Goal: Task Accomplishment & Management: Complete application form

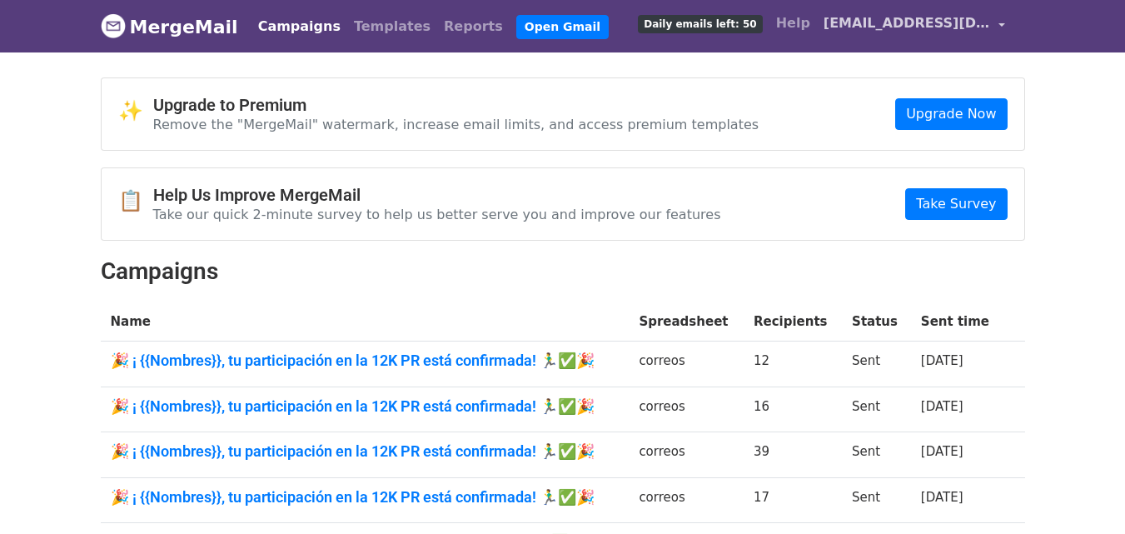
click at [966, 16] on span "[EMAIL_ADDRESS][DOMAIN_NAME]" at bounding box center [906, 23] width 166 height 20
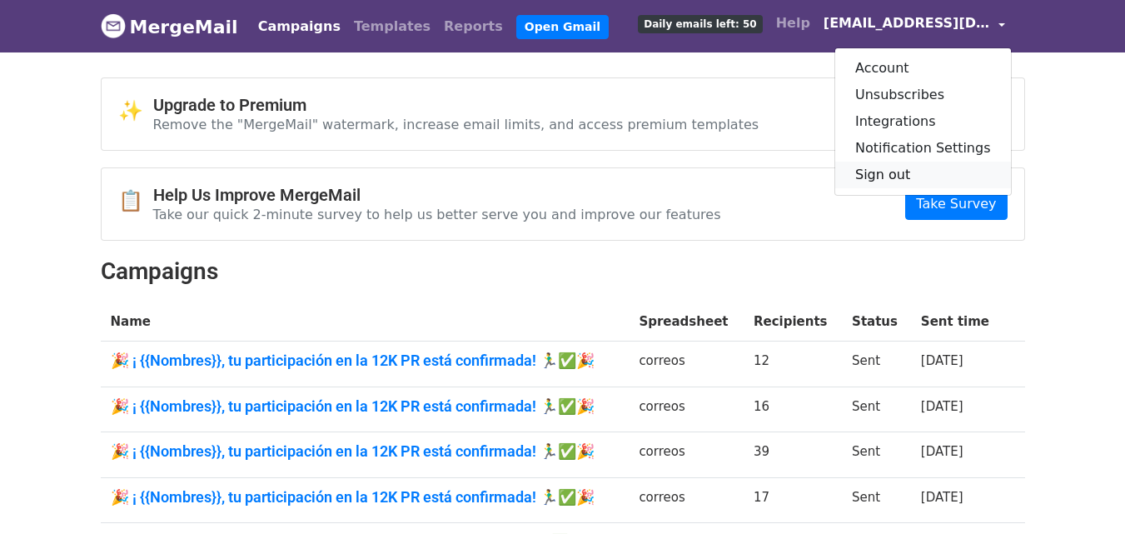
click at [894, 176] on link "Sign out" at bounding box center [923, 174] width 176 height 27
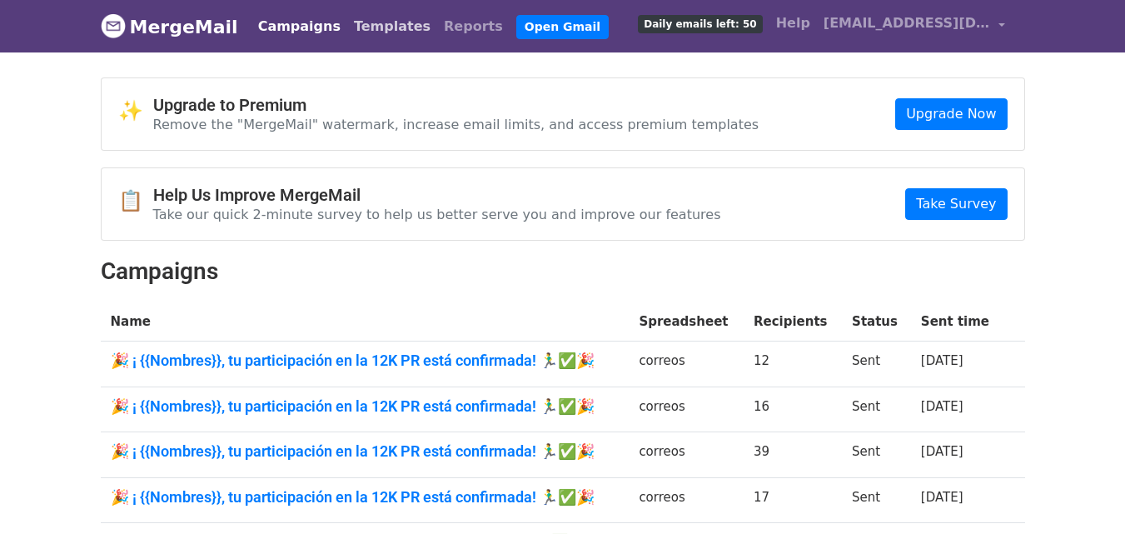
click at [367, 24] on link "Templates" at bounding box center [392, 26] width 90 height 33
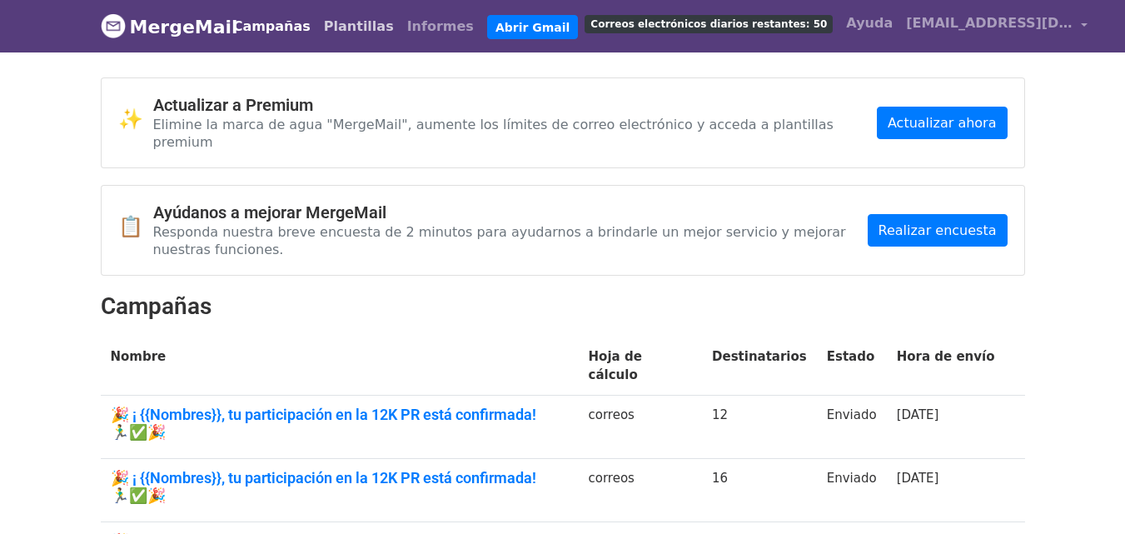
click at [373, 33] on font "Plantillas" at bounding box center [359, 26] width 70 height 16
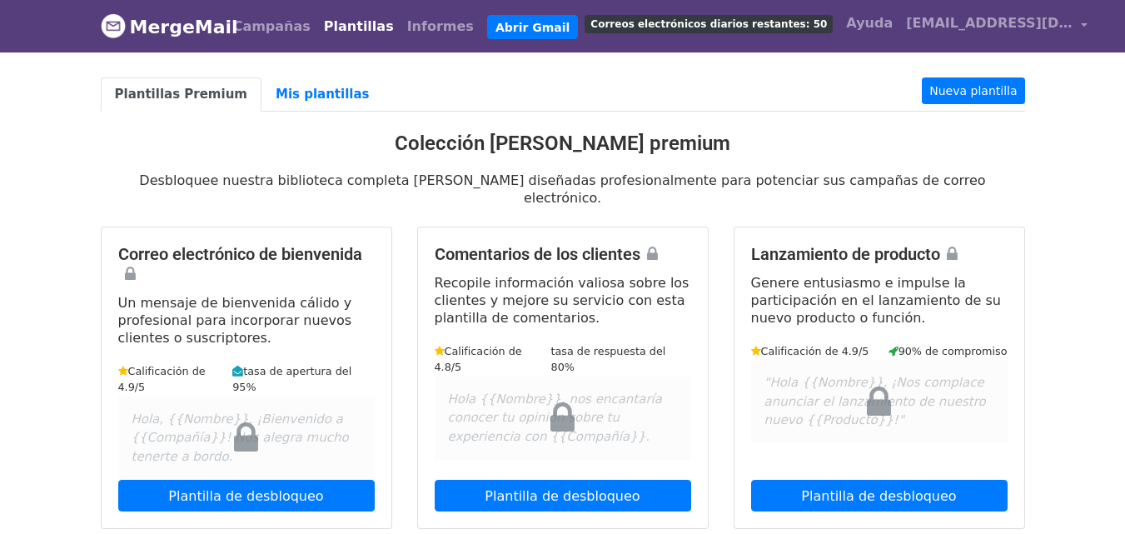
drag, startPoint x: 539, startPoint y: 79, endPoint x: 458, endPoint y: 109, distance: 86.1
click at [539, 80] on ul "Plantillas Premium Mis plantillas Nueva plantilla" at bounding box center [563, 94] width 924 height 34
click at [288, 112] on div "Plantillas Premium Mis plantillas Nueva plantilla Colección de plantillas premi…" at bounding box center [562, 507] width 949 height 861
click at [286, 97] on font "Mis plantillas" at bounding box center [323, 94] width 94 height 15
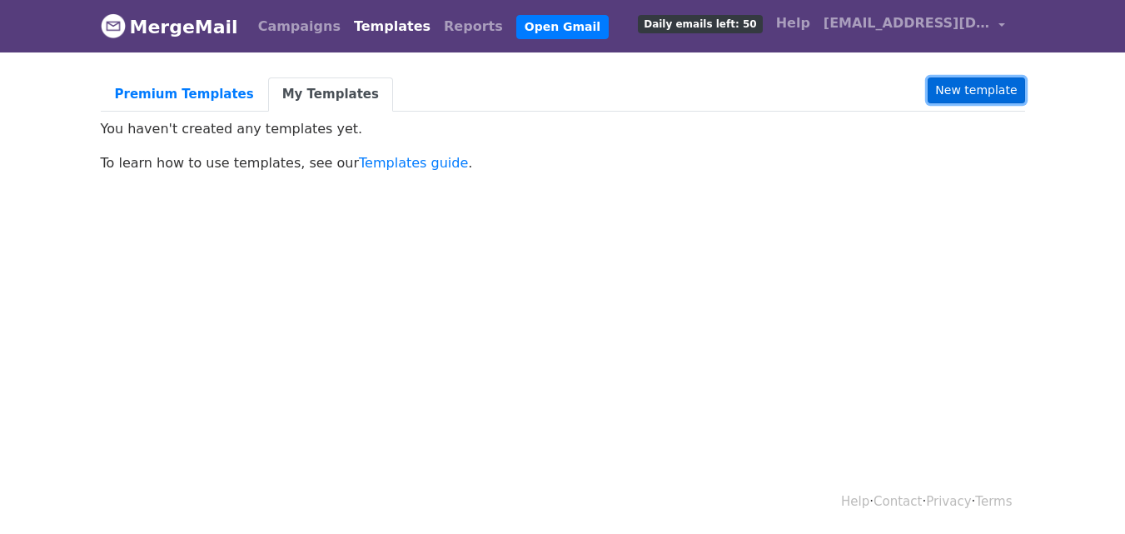
click at [976, 77] on link "New template" at bounding box center [975, 90] width 97 height 26
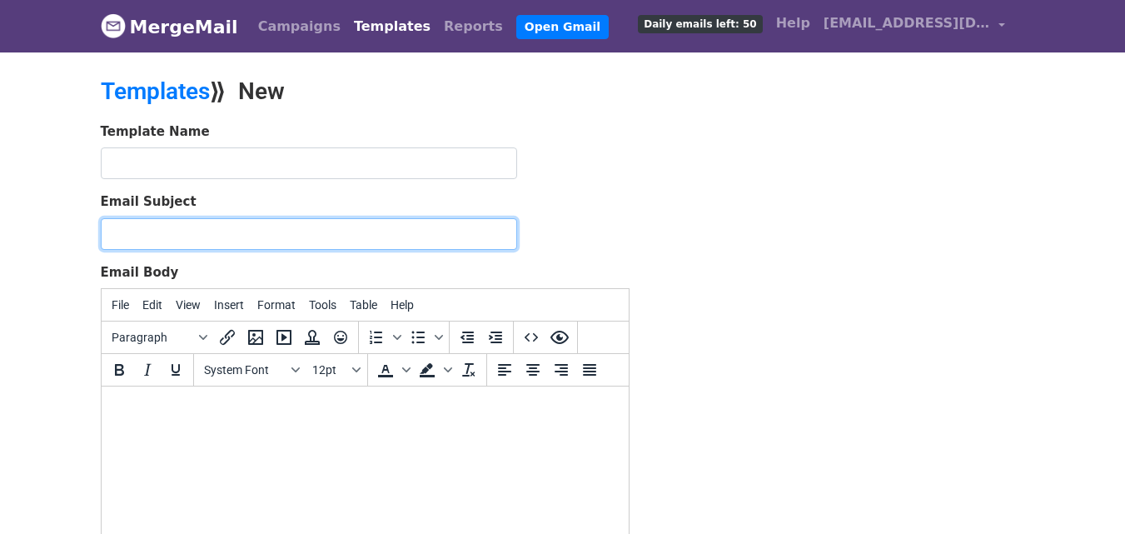
click at [206, 230] on input "Email Subject" at bounding box center [309, 234] width 416 height 32
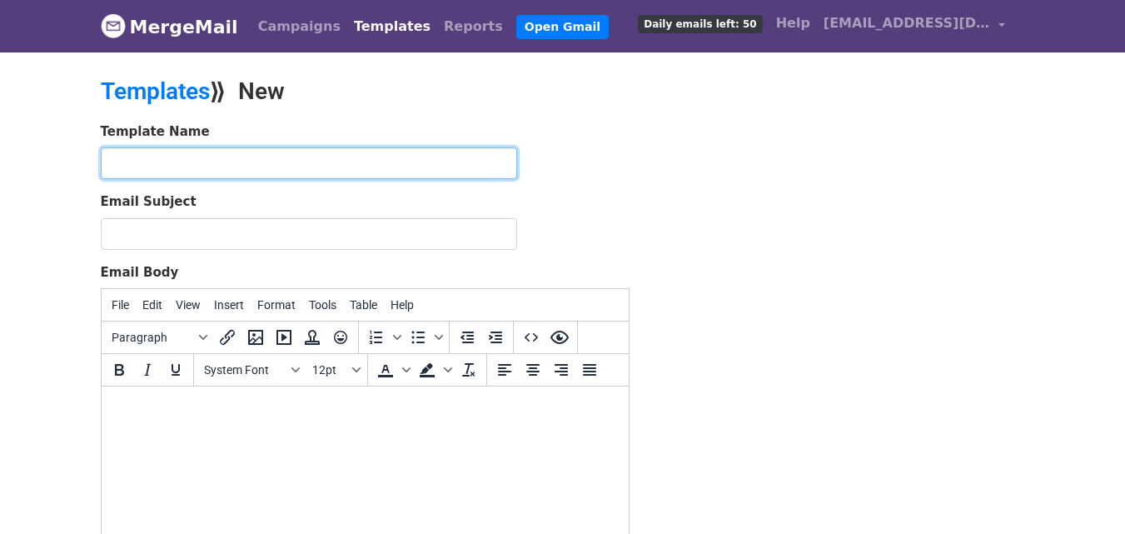
click at [229, 165] on input "text" at bounding box center [309, 163] width 416 height 32
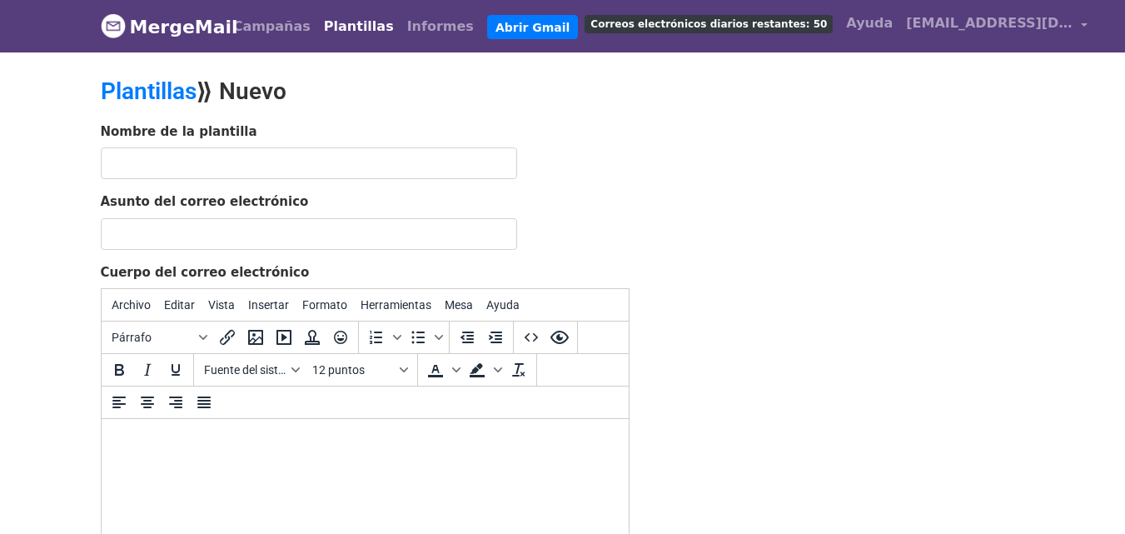
click at [806, 220] on div "Nombre de la plantilla Asunto del correo electrónico Cuerpo del correo electrón…" at bounding box center [562, 415] width 949 height 586
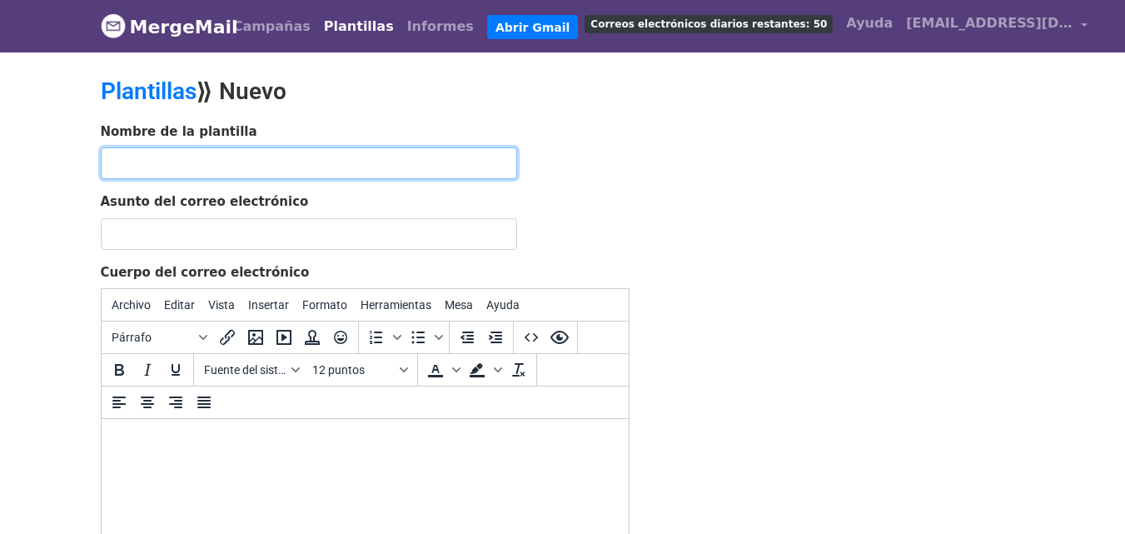
click at [291, 176] on input "text" at bounding box center [309, 163] width 416 height 32
type input "12k pr"
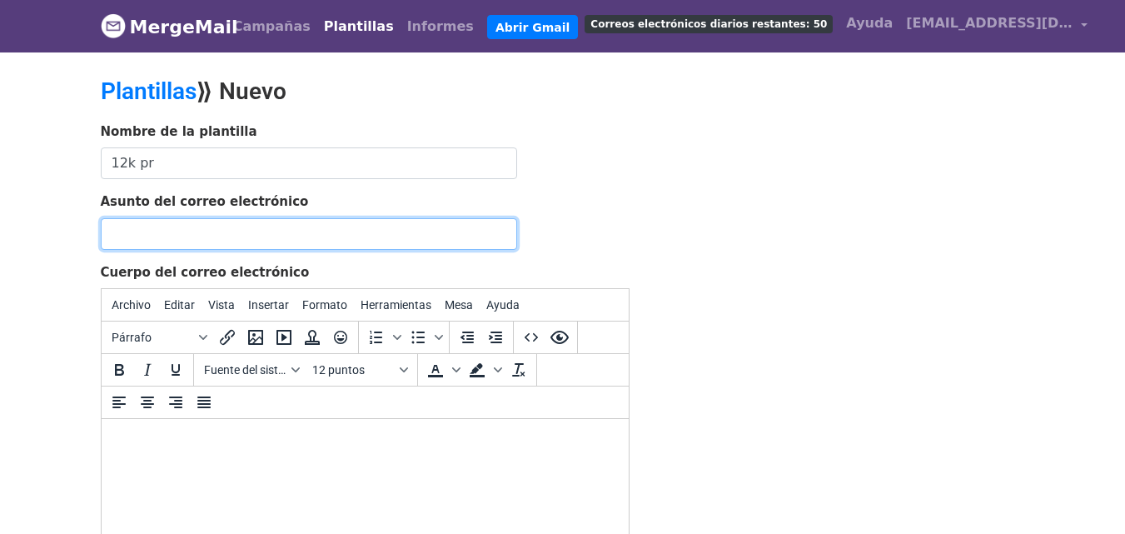
click at [241, 227] on input "Asunto del correo electrónico" at bounding box center [309, 234] width 416 height 32
paste input "español"
drag, startPoint x: 216, startPoint y: 237, endPoint x: 0, endPoint y: 239, distance: 216.4
click at [0, 239] on body "MergeMail Campañas Plantillas Informes Abrir Gmail Correos electrónicos diarios…" at bounding box center [562, 387] width 1125 height 774
paste input "text"
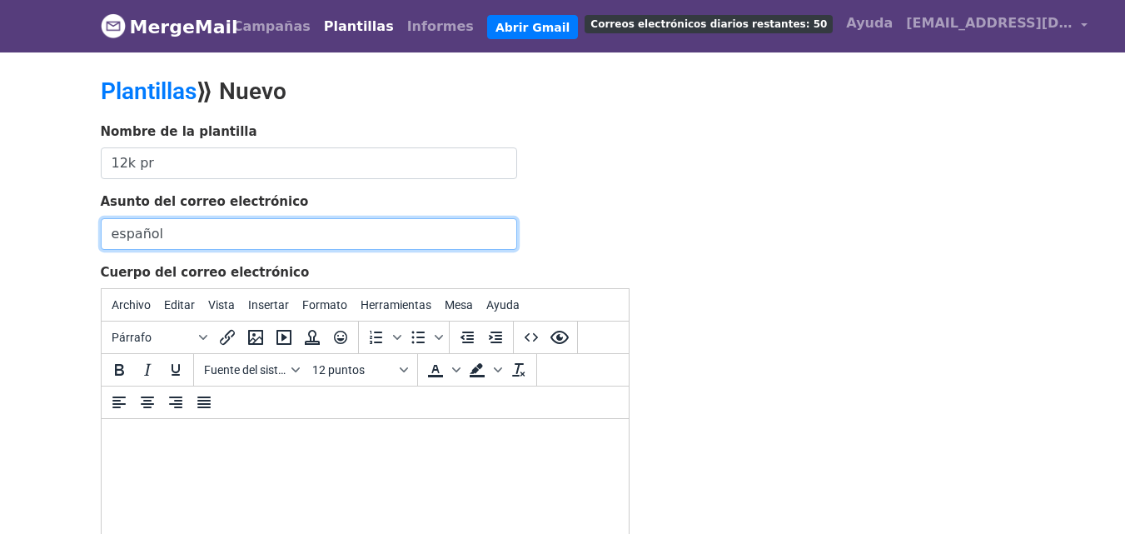
drag, startPoint x: 193, startPoint y: 240, endPoint x: 2, endPoint y: 231, distance: 190.8
click at [3, 231] on body "MergeMail Campañas Plantillas Informes Abrir Gmail Correos electrónicos diarios…" at bounding box center [562, 387] width 1125 height 774
paste input "🎉 ¡ Alejandra, tu participación en la 12K PR está confirmada! 🏃‍♂️✅🎉"
click at [167, 231] on input "🎉 ¡ Alejandra, tu participación en la 12K PR está confirmada! 🏃‍♂️✅🎉" at bounding box center [309, 234] width 416 height 32
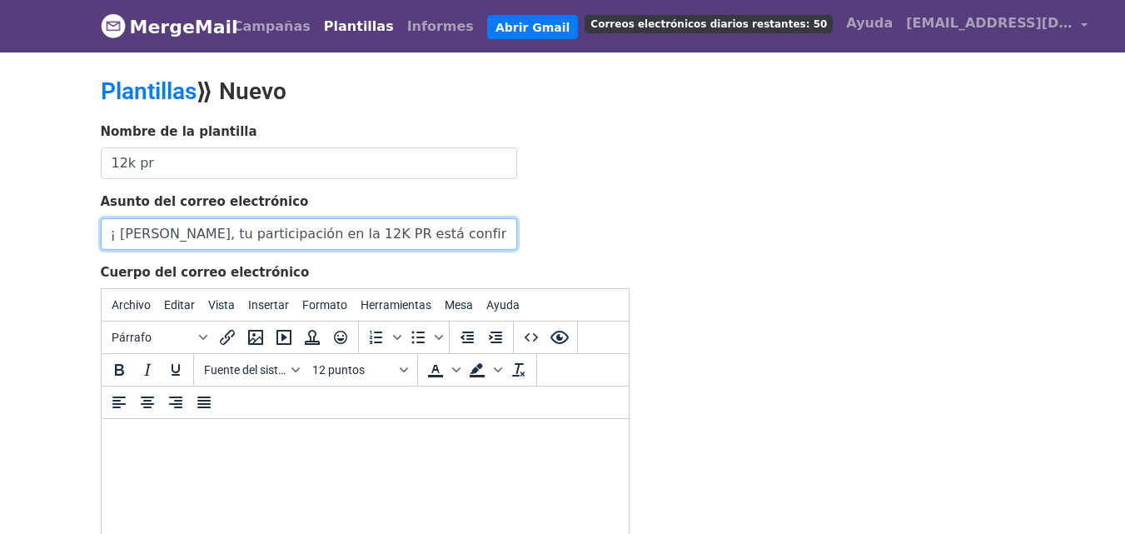
scroll to position [0, 0]
drag, startPoint x: 175, startPoint y: 230, endPoint x: 113, endPoint y: 223, distance: 62.0
click at [113, 223] on input "🎉 ¡ Alejandra, tu participación en la 12K PR está confirmada! 🏃‍♂️✅🎉" at bounding box center [309, 234] width 416 height 32
click at [158, 229] on input "🎉 ¡ Alejandra, tu participación en la 12K PR está confirmada! 🏃‍♂️✅🎉" at bounding box center [309, 234] width 416 height 32
drag, startPoint x: 191, startPoint y: 228, endPoint x: 167, endPoint y: 230, distance: 24.2
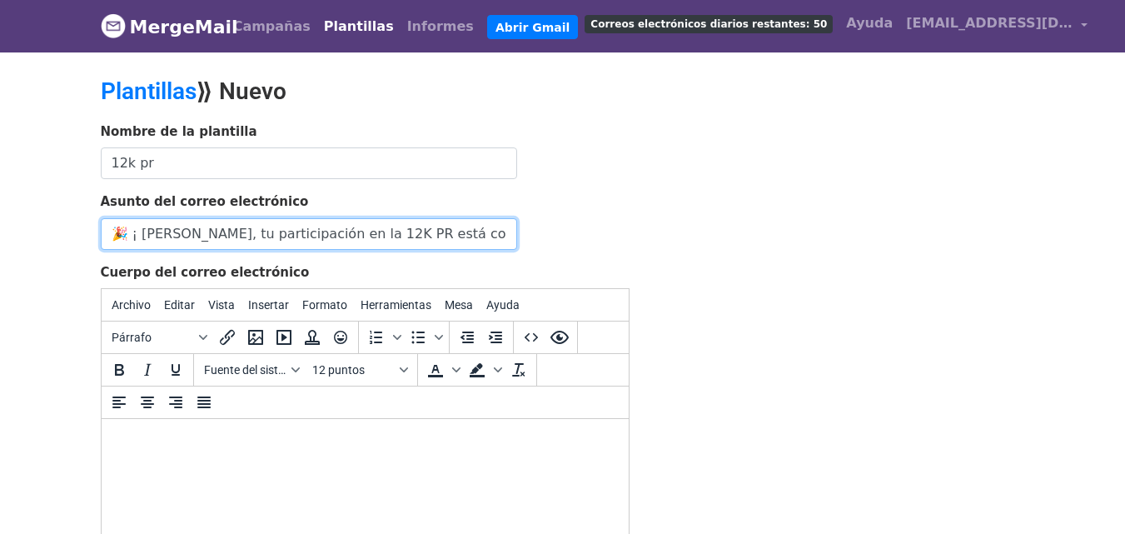
click at [166, 231] on input "🎉 ¡ Alejandra, tu participación en la 12K PR está confirmada! 🏃‍♂️✅🎉" at bounding box center [309, 234] width 416 height 32
drag, startPoint x: 192, startPoint y: 231, endPoint x: 139, endPoint y: 230, distance: 53.3
click at [139, 230] on input "🎉 ¡ Alejandra, tu participación en la 12K PR está confirmada! 🏃‍♂️✅🎉" at bounding box center [309, 234] width 416 height 32
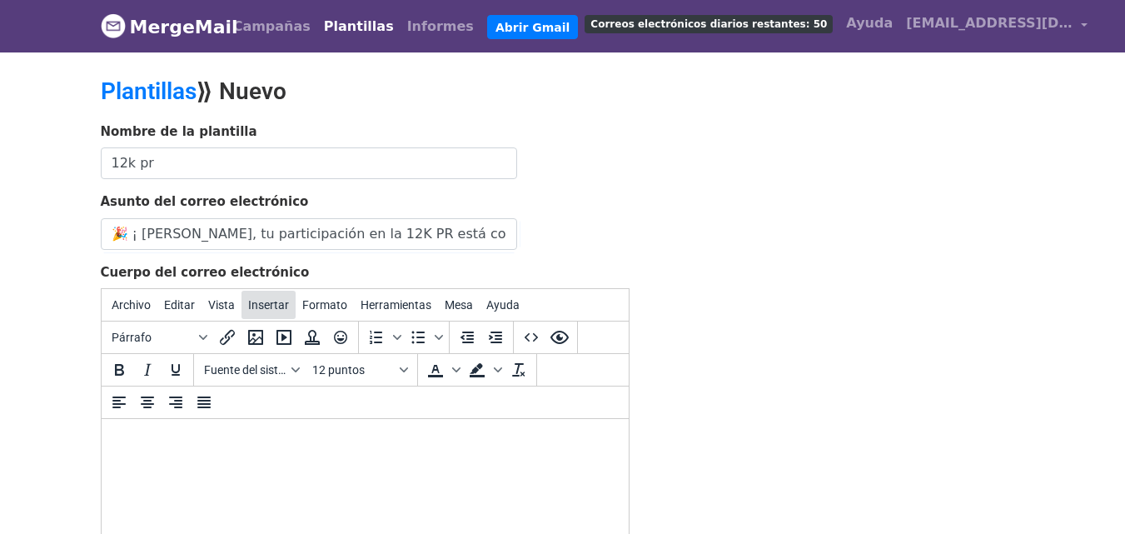
click at [271, 314] on button "Insertar" at bounding box center [268, 305] width 54 height 28
click at [785, 215] on div "Nombre de la plantilla 12k pr Asunto del correo electrónico 🎉 ¡ Alejandra, tu p…" at bounding box center [562, 415] width 949 height 586
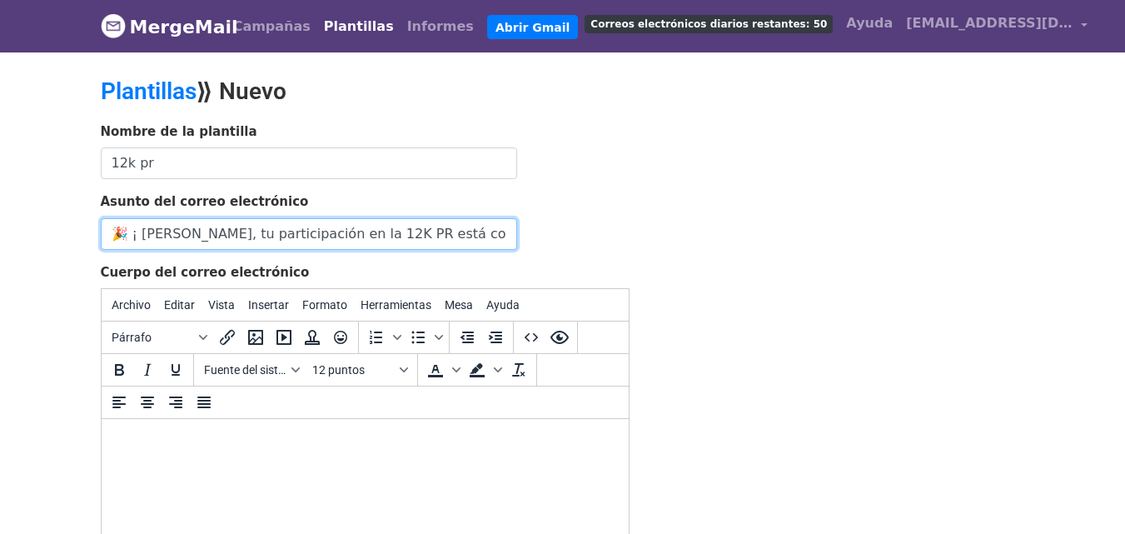
click at [196, 235] on input "🎉 ¡ Alejandra, tu participación en la 12K PR está confirmada! 🏃‍♂️✅🎉" at bounding box center [309, 234] width 416 height 32
click at [193, 237] on input "🎉 ¡ Alejandra, tu participación en la 12K PR está confirmada! 🏃‍♂️✅🎉" at bounding box center [309, 234] width 416 height 32
click at [197, 234] on input "🎉 ¡ Alejandra, tu participación en la 12K PR está confirmada! 🏃‍♂️✅🎉" at bounding box center [309, 234] width 416 height 32
type input "🎉 ¡ , tu participación en la 12K PR está confirmada! 🏃‍♂️✅🎉"
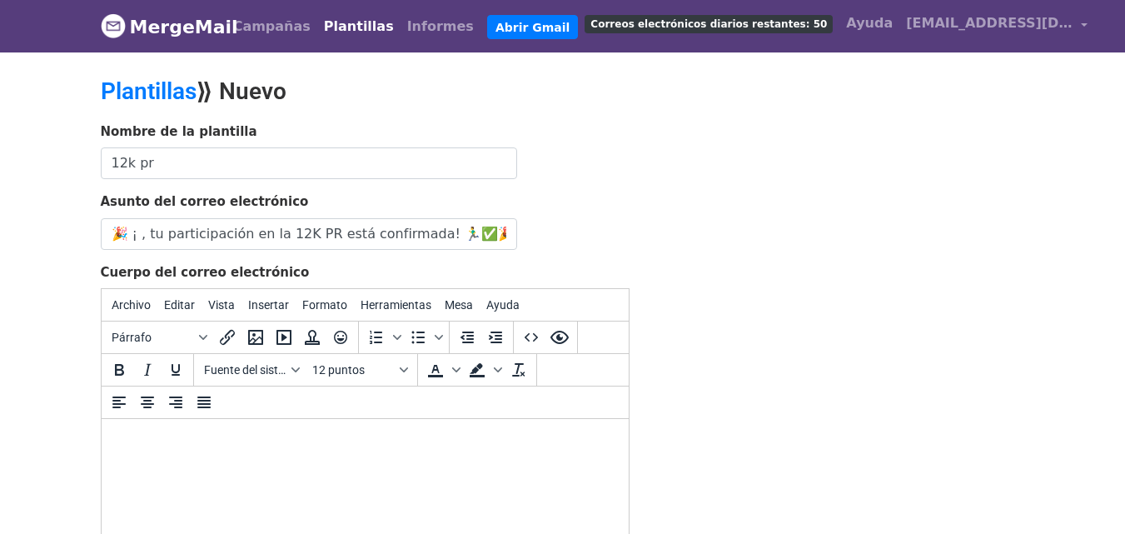
click at [352, 464] on html at bounding box center [364, 441] width 527 height 45
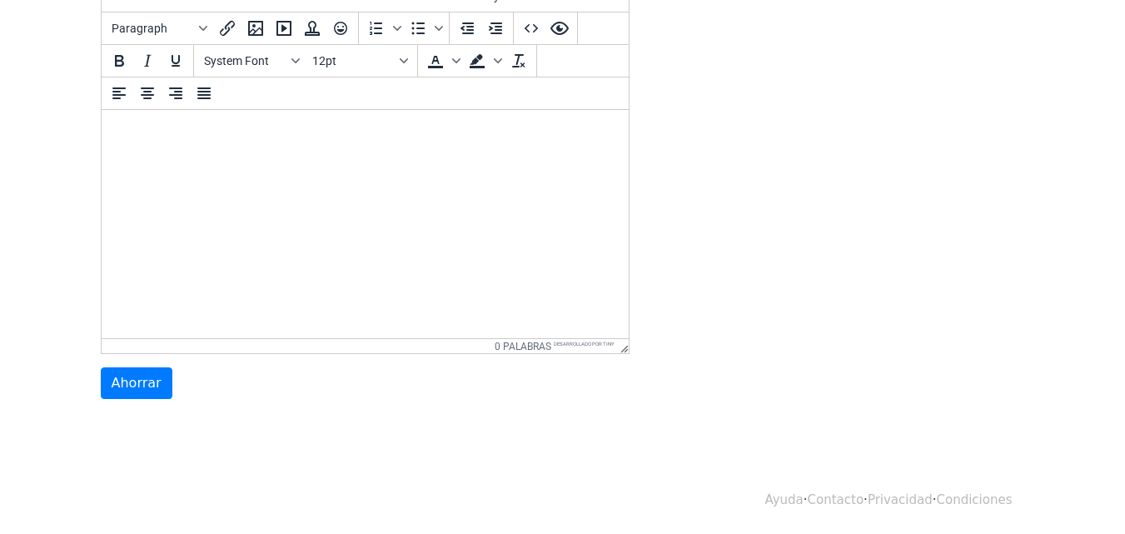
scroll to position [226, 0]
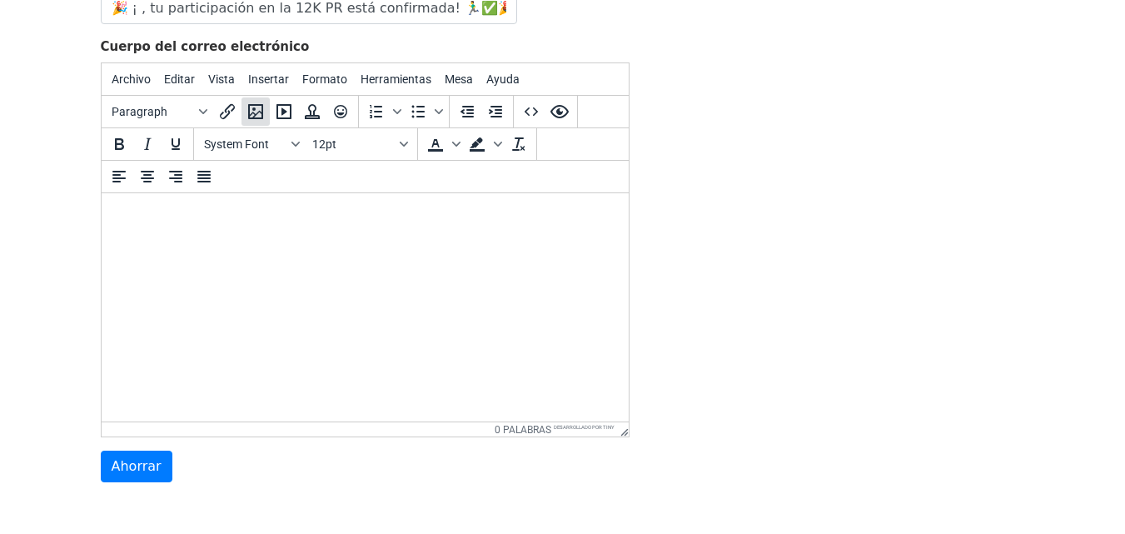
click at [259, 119] on icon "Insertar/editar imagen" at bounding box center [256, 112] width 20 height 20
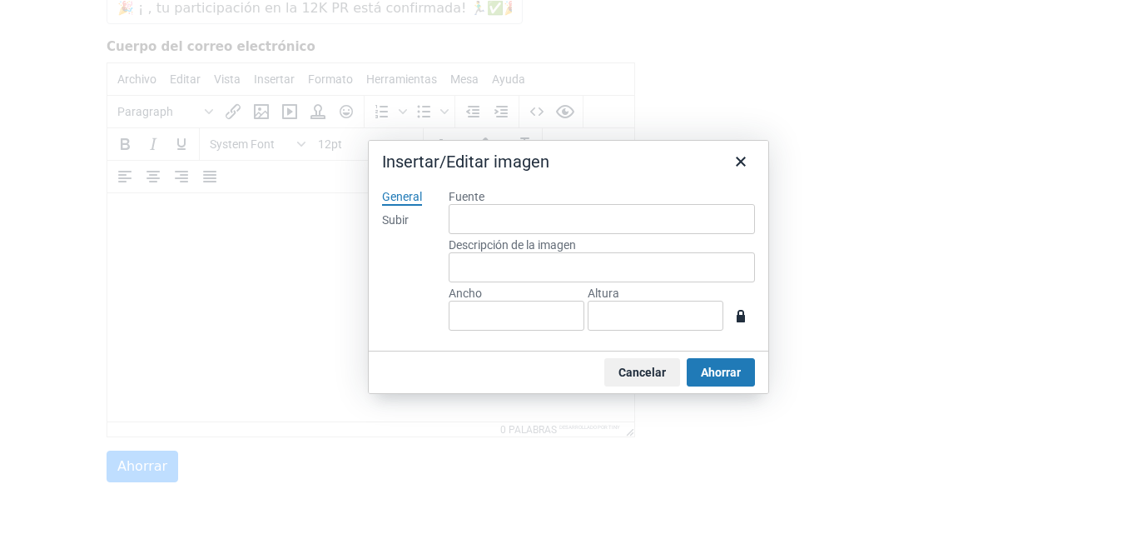
click at [400, 227] on div "Subir" at bounding box center [395, 220] width 27 height 17
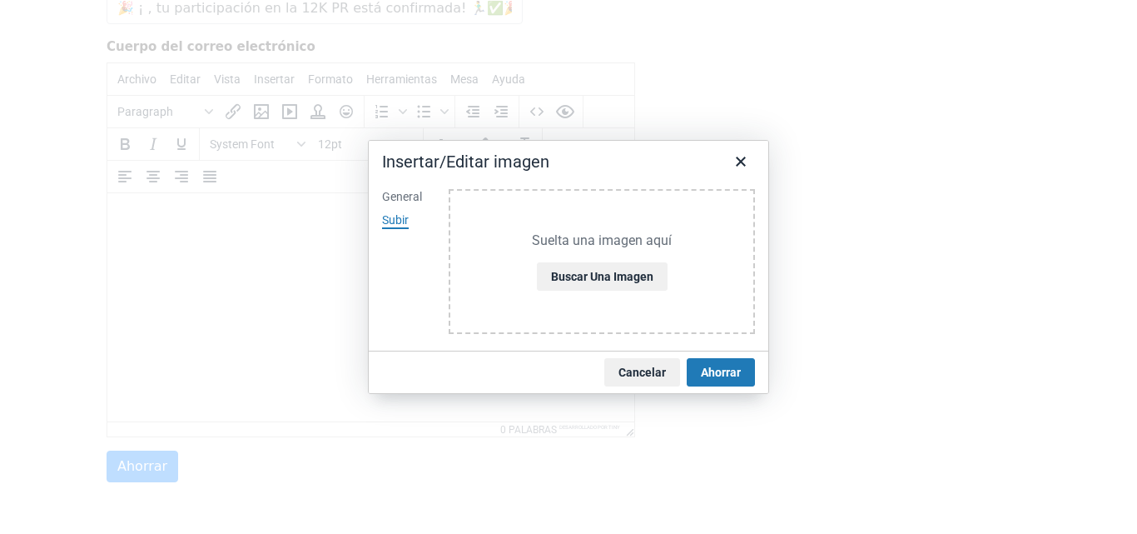
click at [574, 291] on div "Suelta una imagen aquí Buscar una imagen" at bounding box center [602, 262] width 306 height 146
click at [568, 280] on font "Buscar una imagen" at bounding box center [602, 276] width 102 height 13
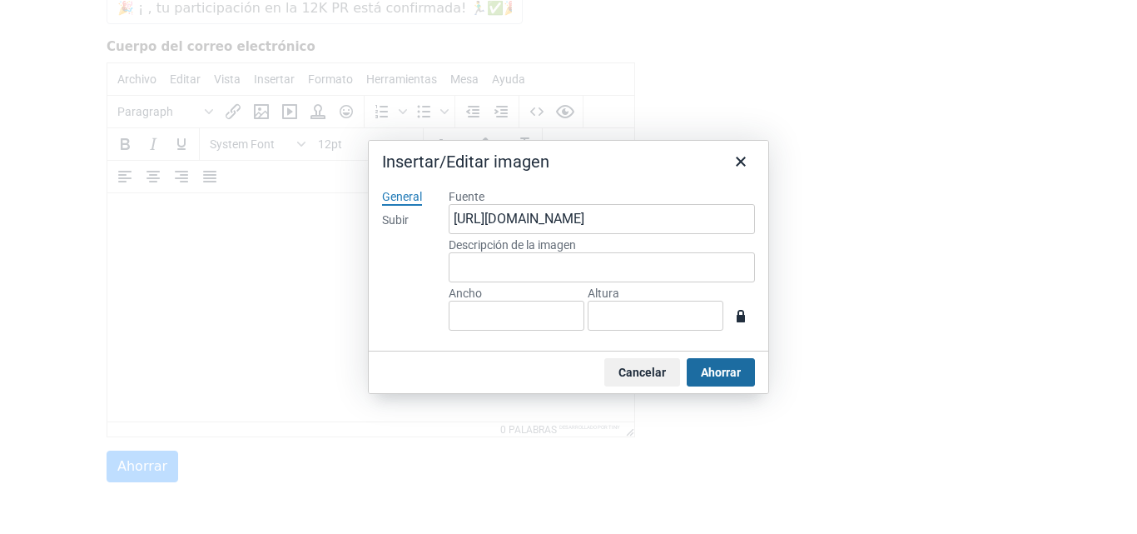
type input "1290"
type input "1569"
click at [400, 217] on font "Subir" at bounding box center [395, 219] width 27 height 13
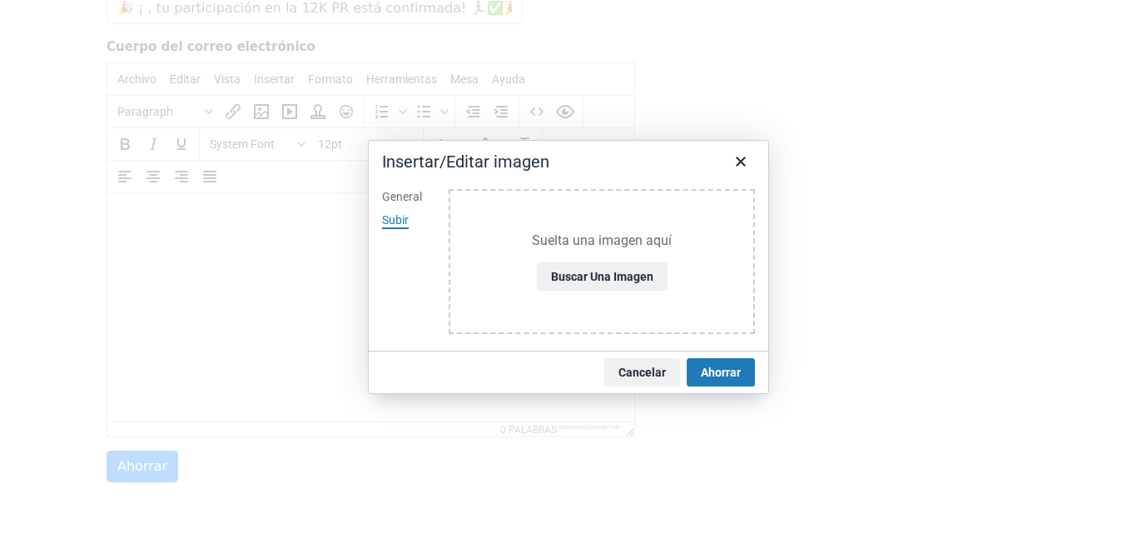
click at [402, 206] on div "General Subir" at bounding box center [402, 264] width 67 height 176
click at [403, 198] on font "General" at bounding box center [402, 196] width 40 height 13
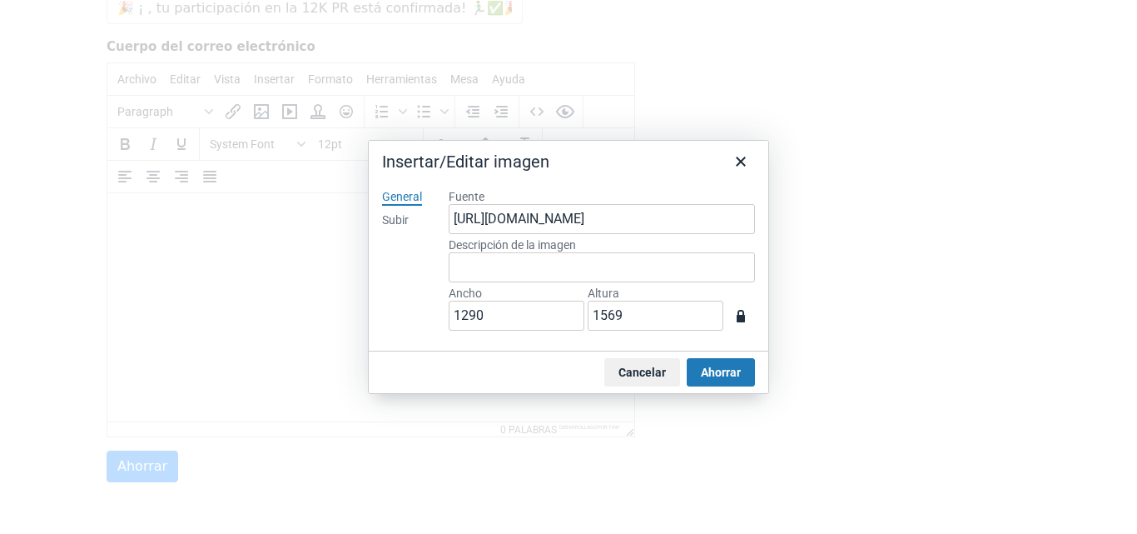
click at [405, 216] on font "Subir" at bounding box center [395, 219] width 27 height 13
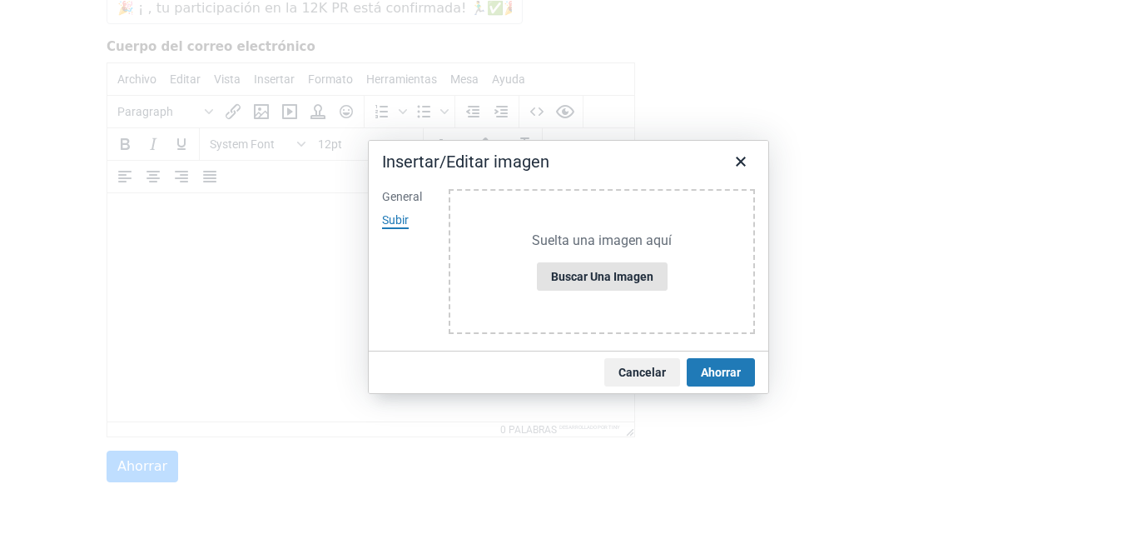
click at [593, 291] on button "Buscar una imagen" at bounding box center [602, 276] width 131 height 28
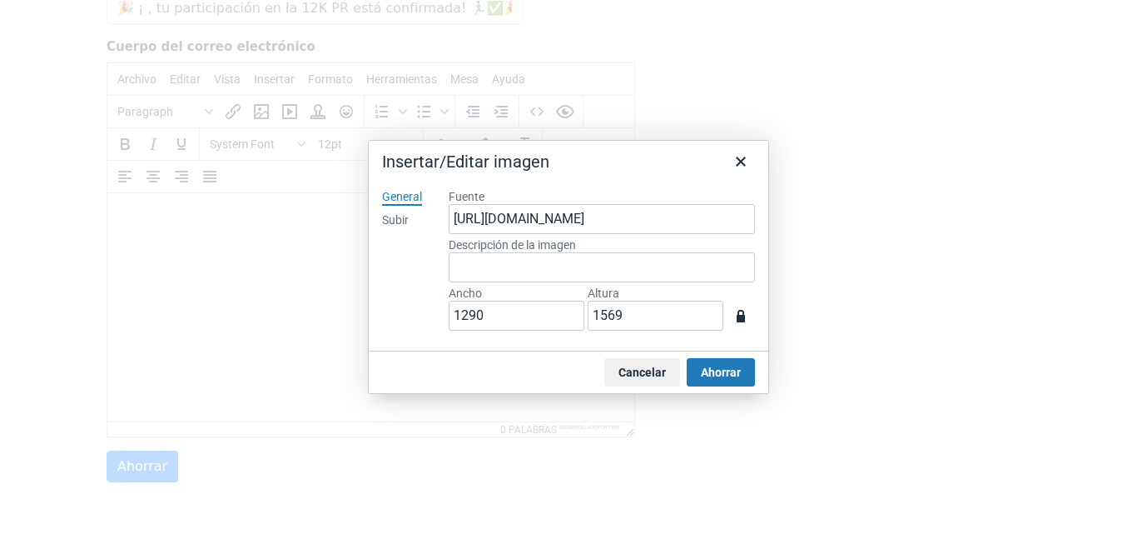
click at [726, 381] on button "Ahorrar" at bounding box center [721, 372] width 68 height 28
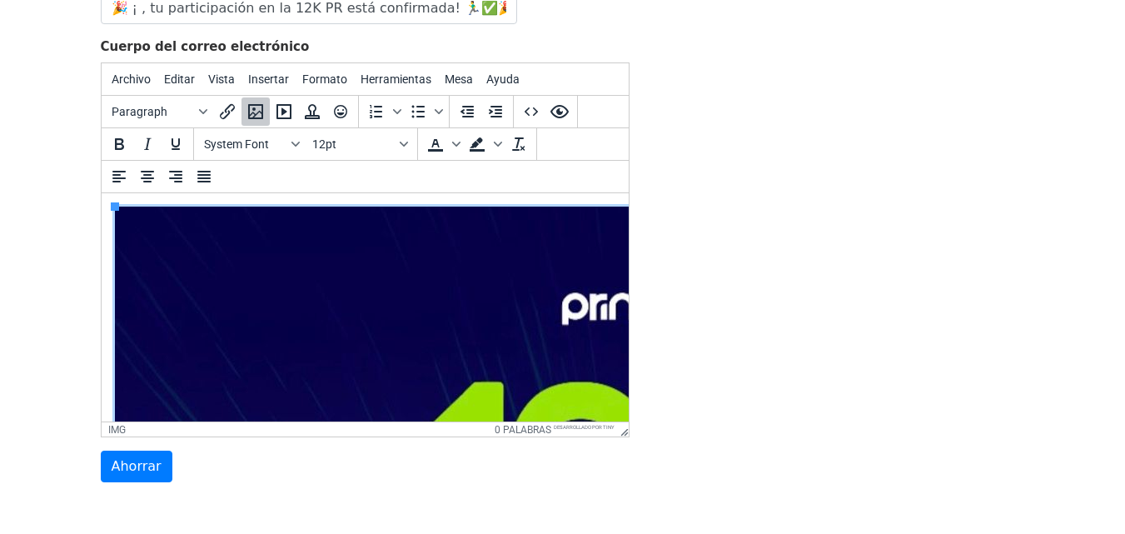
scroll to position [1113, 13]
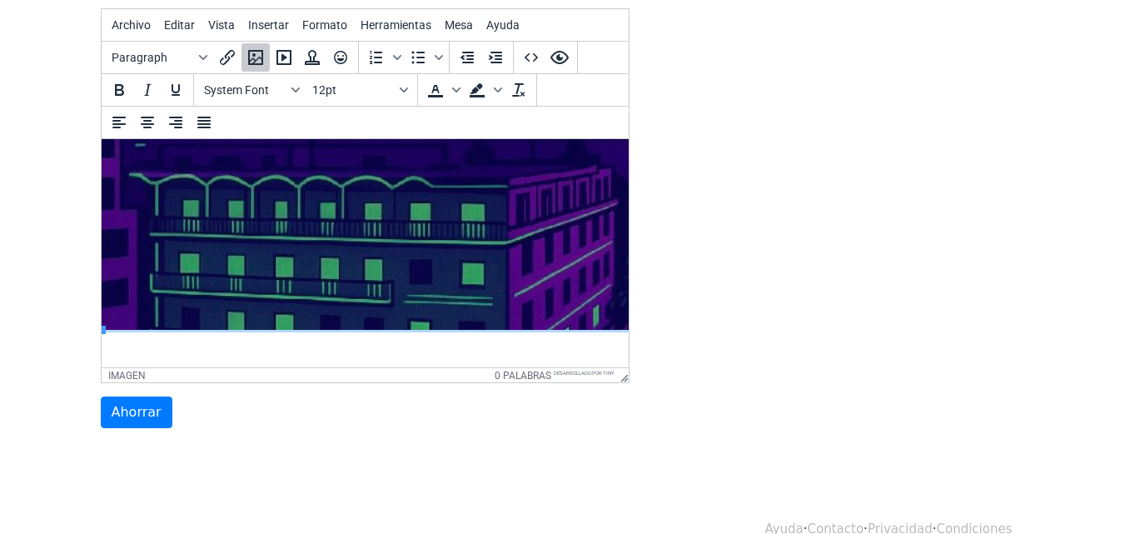
scroll to position [309, 0]
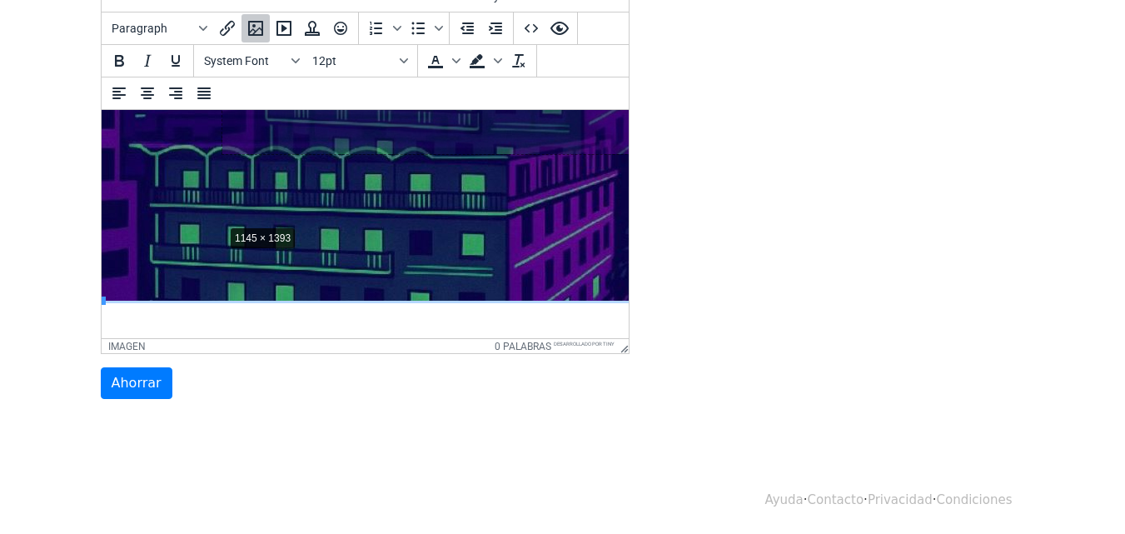
drag, startPoint x: 102, startPoint y: 289, endPoint x: 266, endPoint y: 194, distance: 188.7
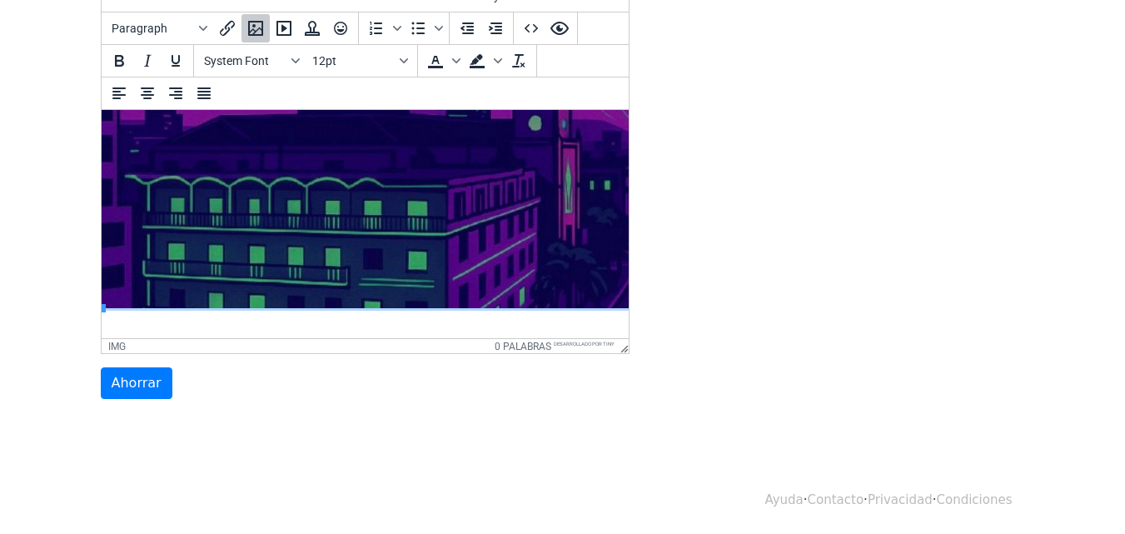
drag, startPoint x: 102, startPoint y: 304, endPoint x: 248, endPoint y: 203, distance: 177.8
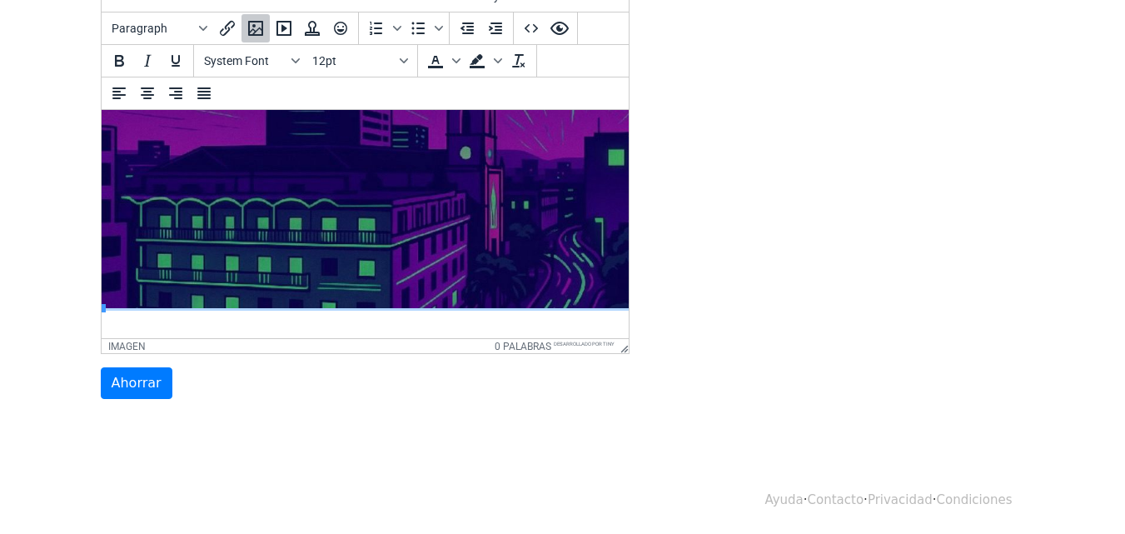
click at [102, 308] on iframe at bounding box center [365, 224] width 527 height 228
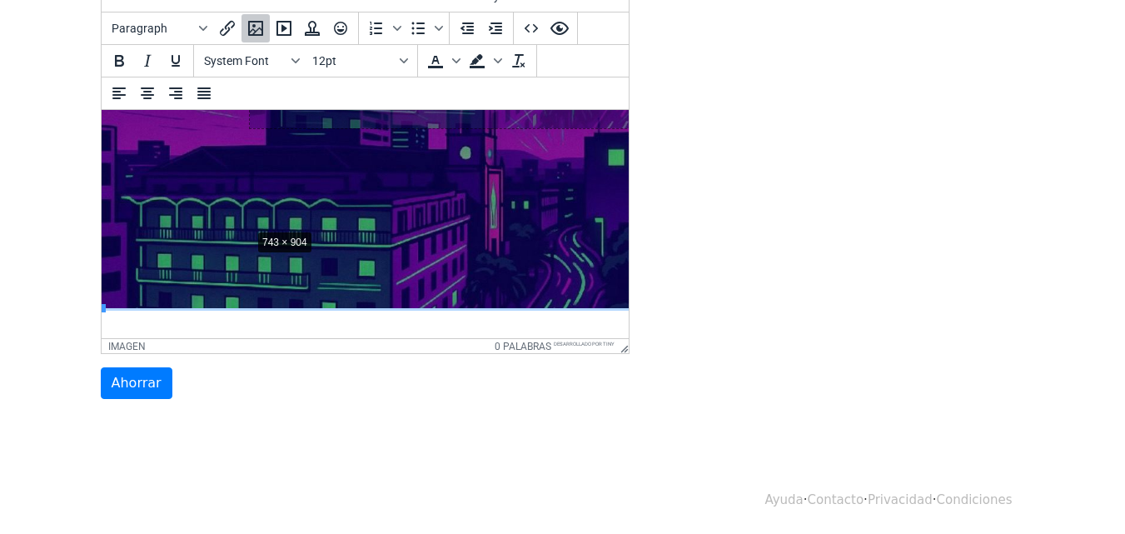
drag, startPoint x: 104, startPoint y: 308, endPoint x: 296, endPoint y: 204, distance: 218.6
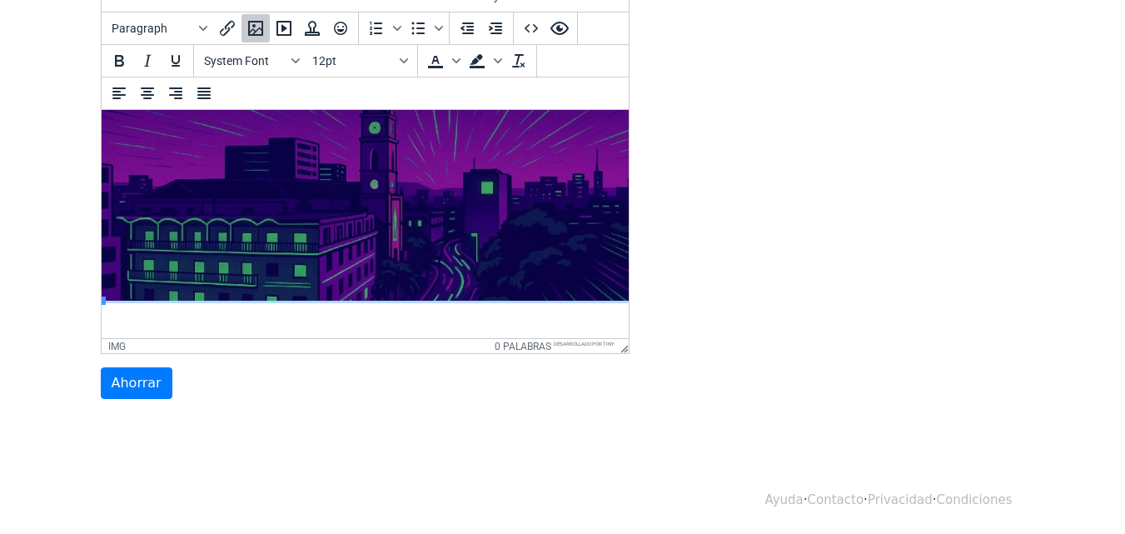
scroll to position [514, 13]
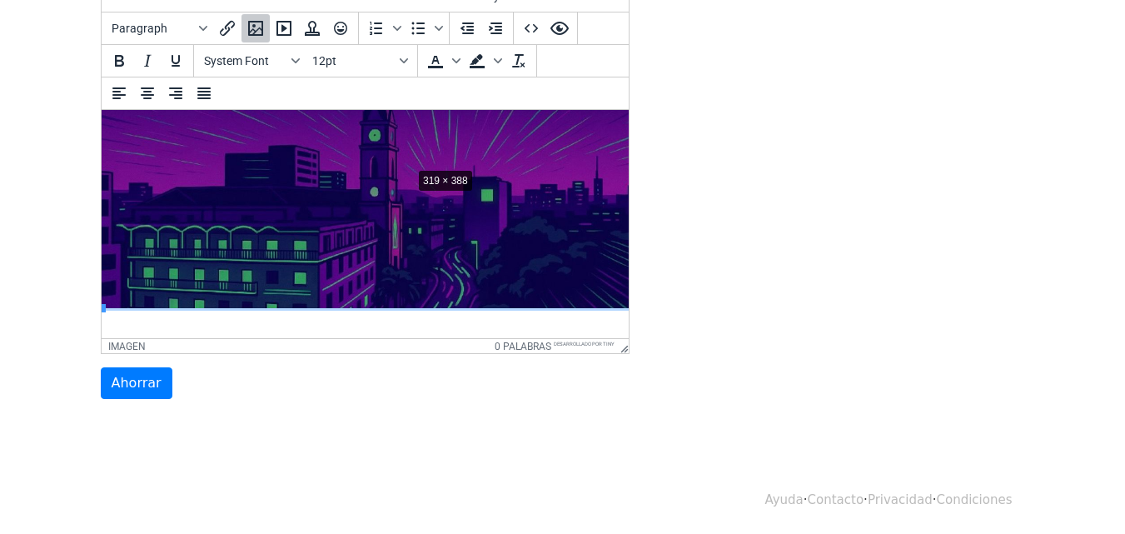
drag, startPoint x: 102, startPoint y: 305, endPoint x: 410, endPoint y: 164, distance: 339.7
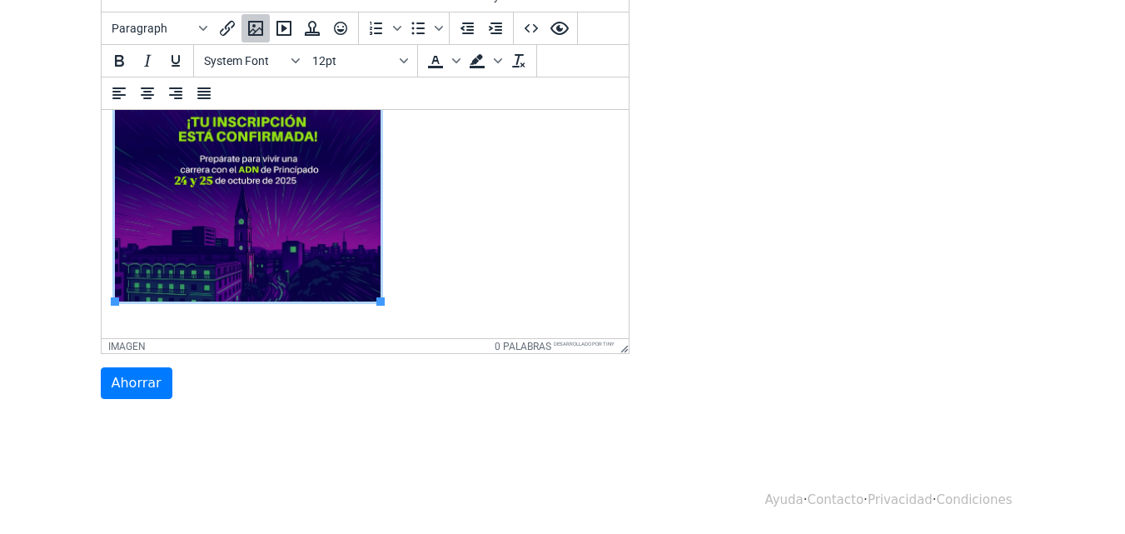
click at [422, 205] on body at bounding box center [364, 151] width 500 height 347
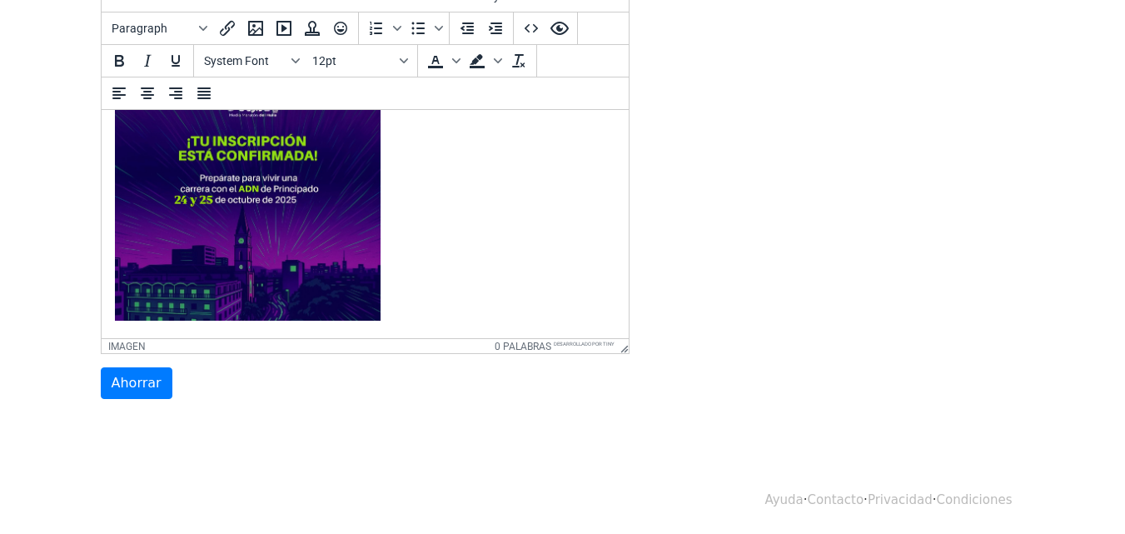
drag, startPoint x: 429, startPoint y: 207, endPoint x: 353, endPoint y: 208, distance: 75.8
click at [353, 208] on body at bounding box center [364, 162] width 500 height 328
click at [152, 97] on icon "Alinear al centro" at bounding box center [147, 93] width 20 height 20
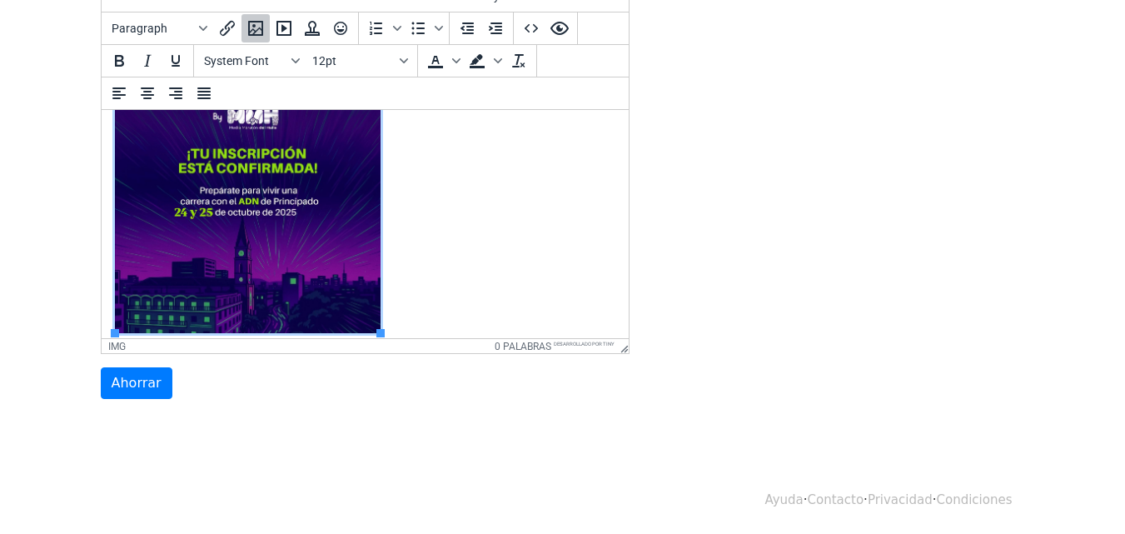
drag, startPoint x: 413, startPoint y: 232, endPoint x: 164, endPoint y: 241, distance: 249.1
click at [166, 239] on body at bounding box center [364, 183] width 500 height 347
click at [149, 94] on icon "Alinear al centro" at bounding box center [147, 93] width 13 height 12
click at [410, 255] on body at bounding box center [364, 184] width 500 height 347
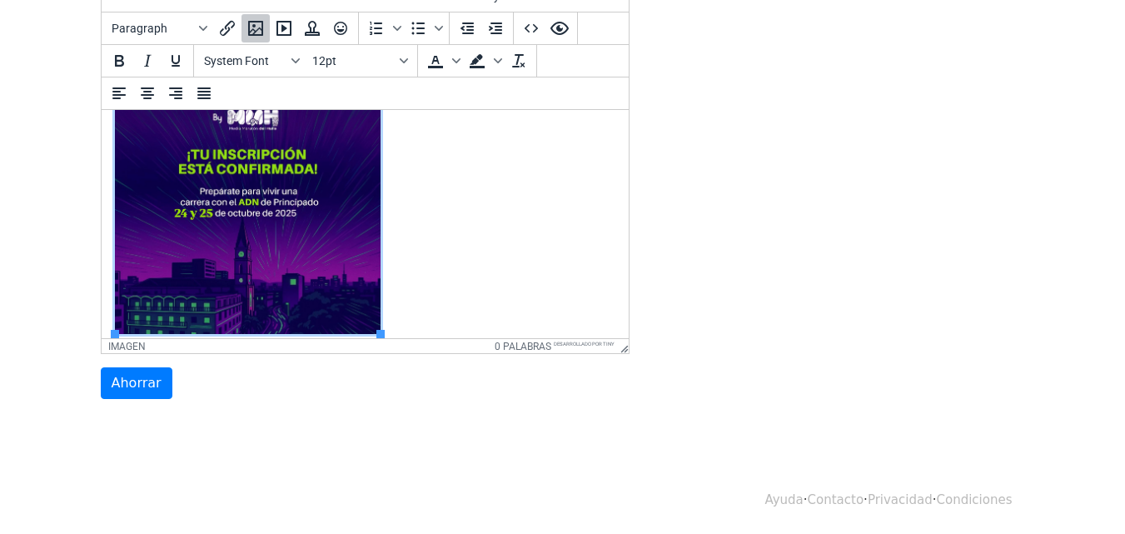
click at [107, 307] on html at bounding box center [364, 185] width 527 height 374
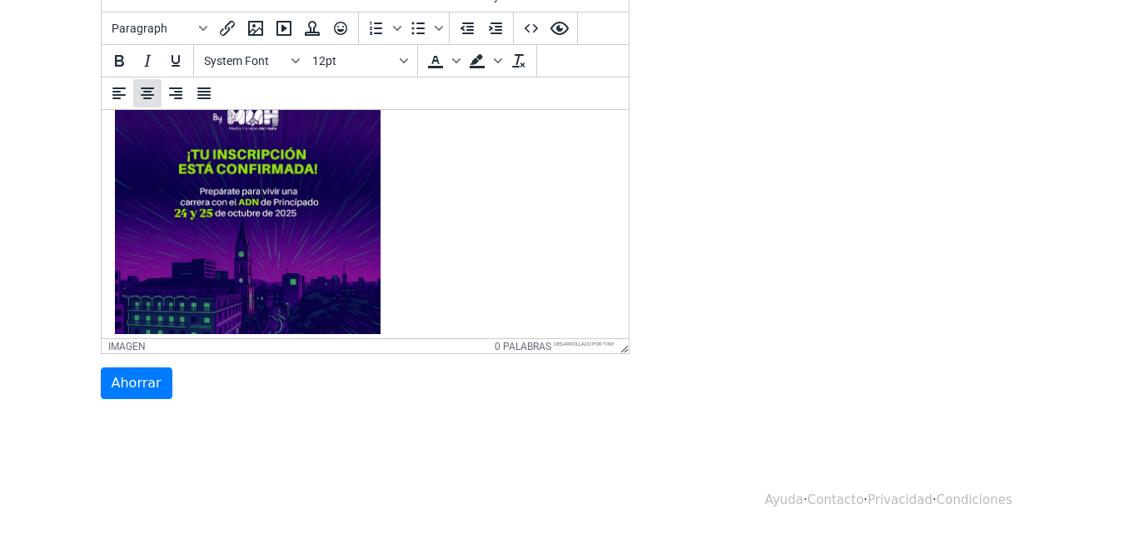
click at [148, 92] on icon "Alinear al centro" at bounding box center [147, 93] width 13 height 12
click at [454, 246] on body at bounding box center [364, 175] width 500 height 328
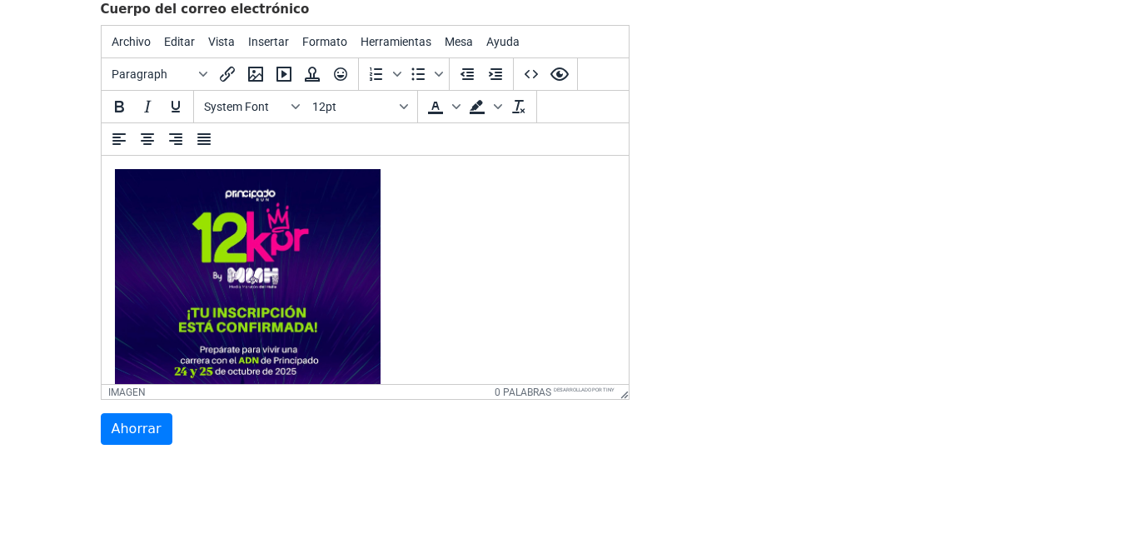
scroll to position [309, 0]
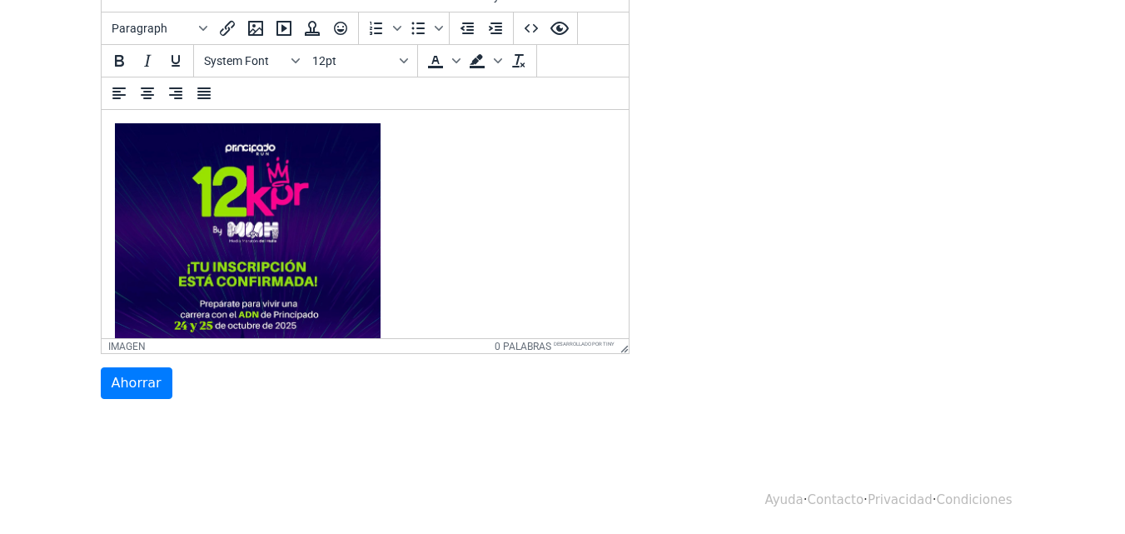
click at [479, 280] on body at bounding box center [364, 287] width 500 height 328
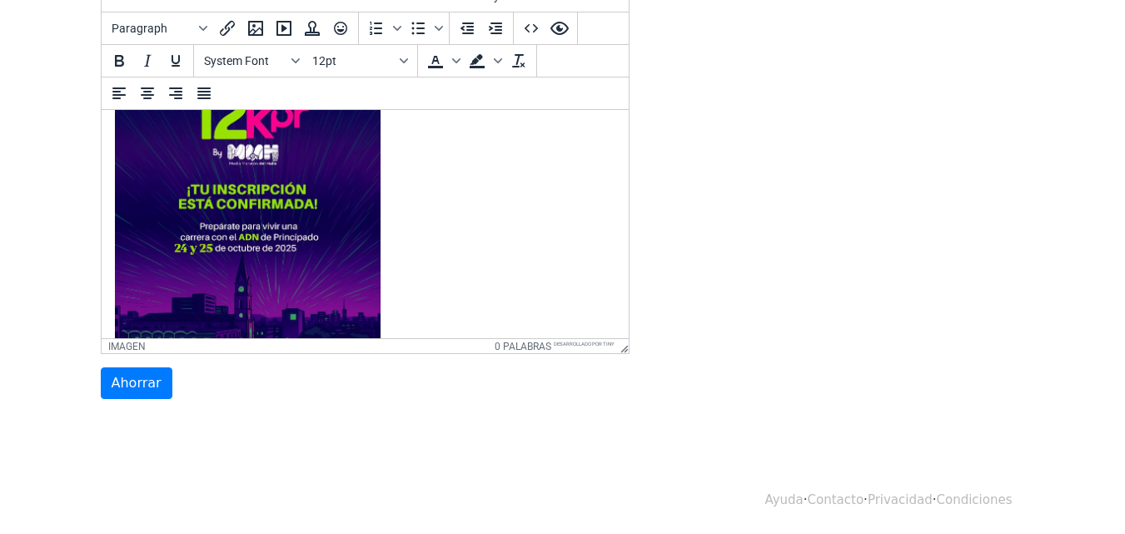
scroll to position [126, 0]
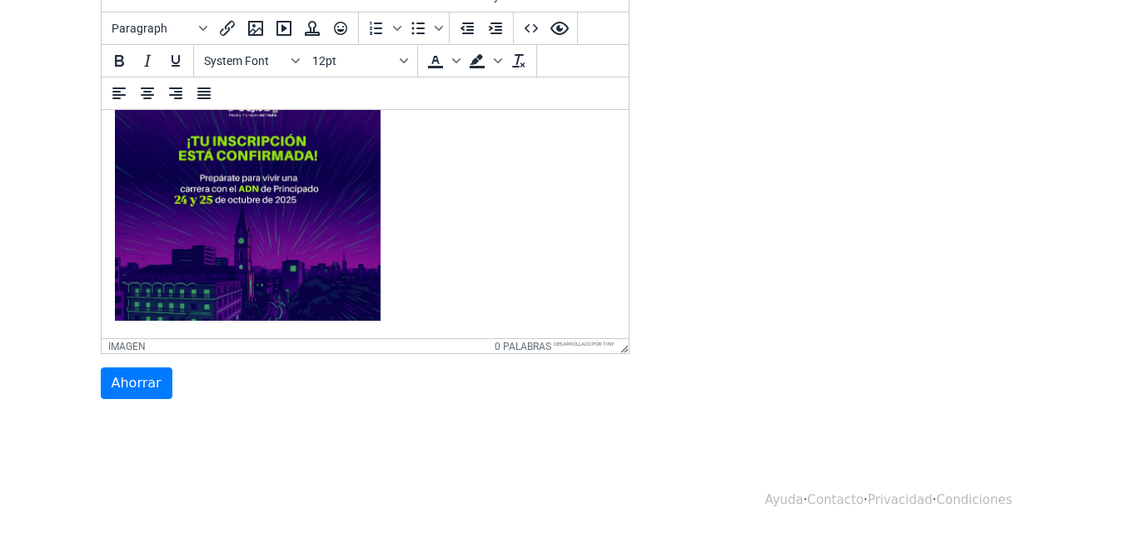
click at [467, 229] on body at bounding box center [364, 162] width 500 height 328
click at [151, 93] on icon "Alinear al centro" at bounding box center [147, 93] width 20 height 20
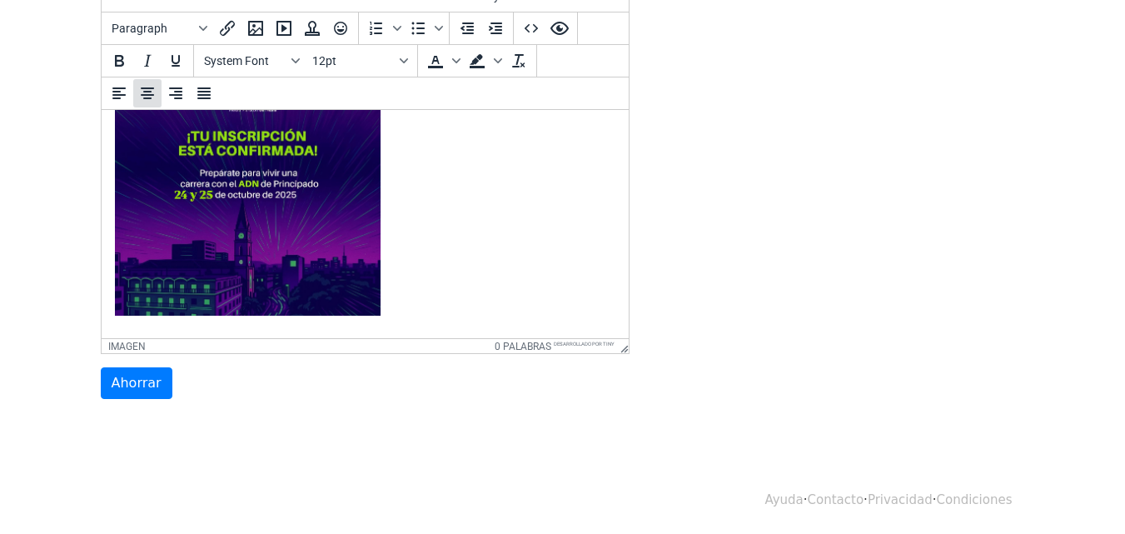
click at [150, 100] on icon "Alinear al centro" at bounding box center [147, 93] width 20 height 20
paste body
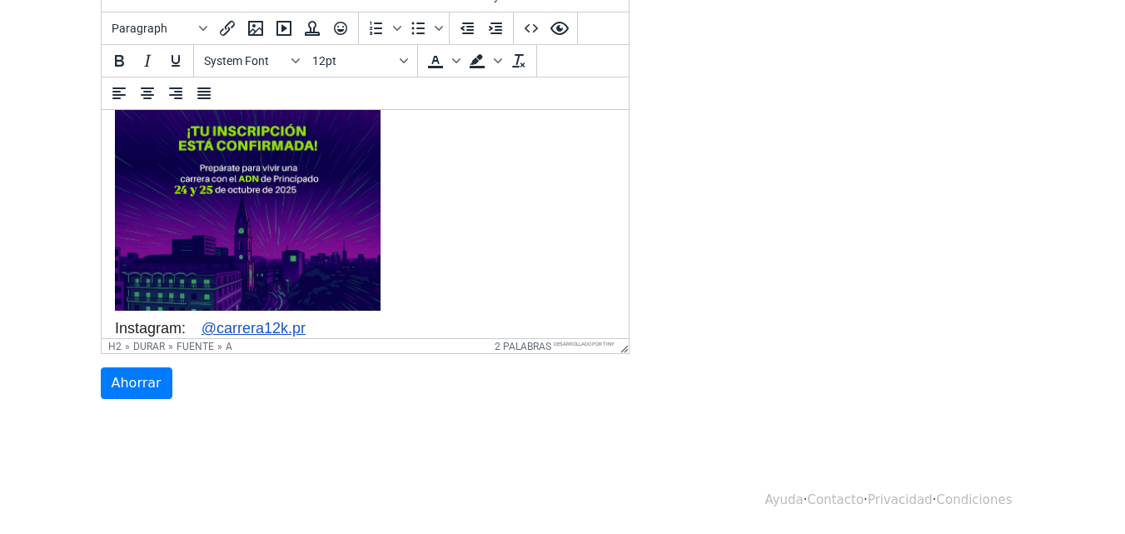
click at [435, 302] on body "Instagram: @ carrera12k.pr﻿" at bounding box center [364, 164] width 500 height 352
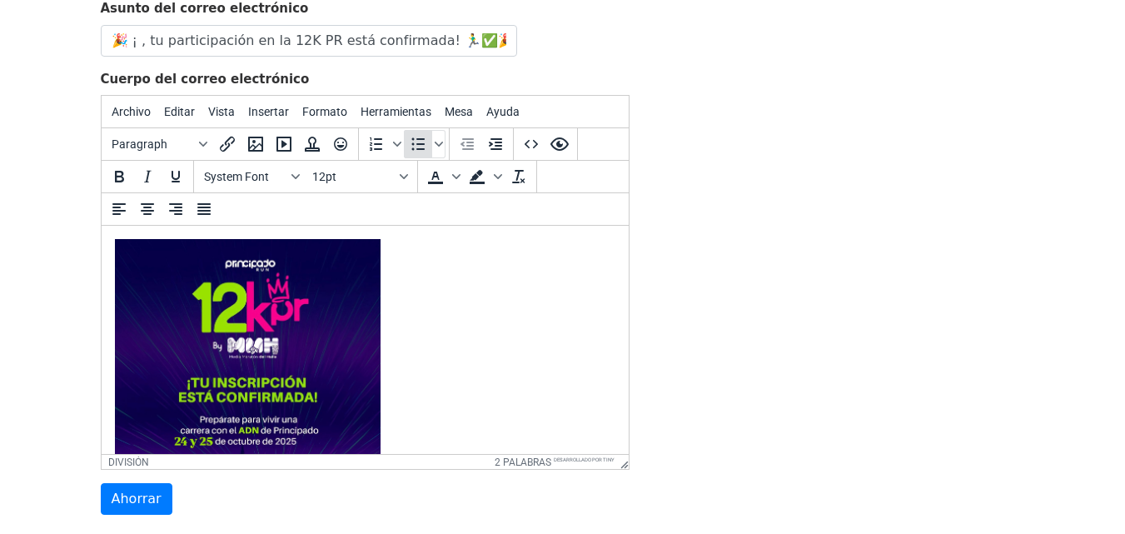
scroll to position [309, 0]
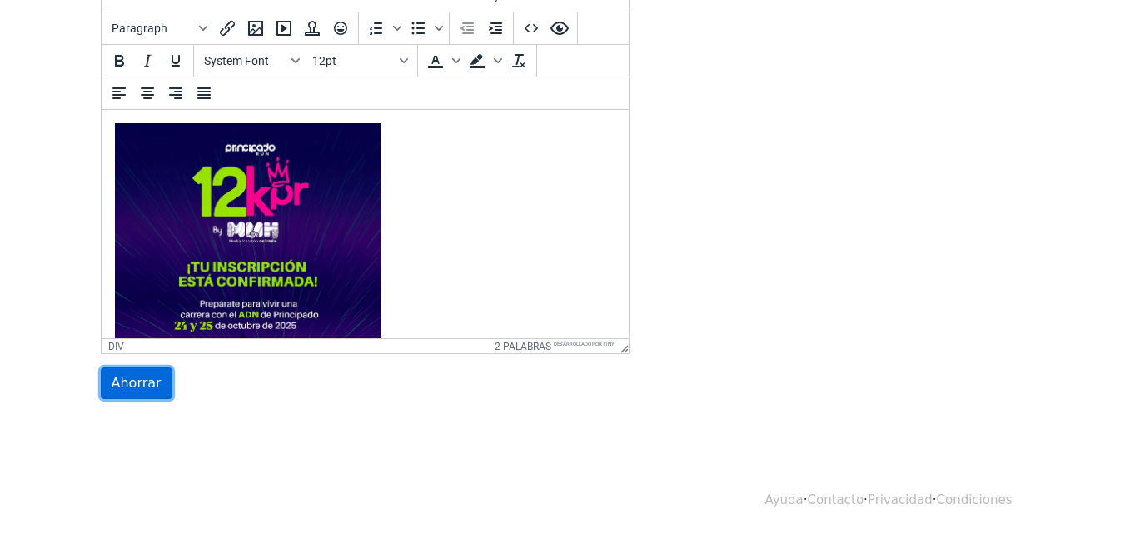
click at [143, 380] on input "Ahorrar" at bounding box center [137, 383] width 72 height 32
type input "Save"
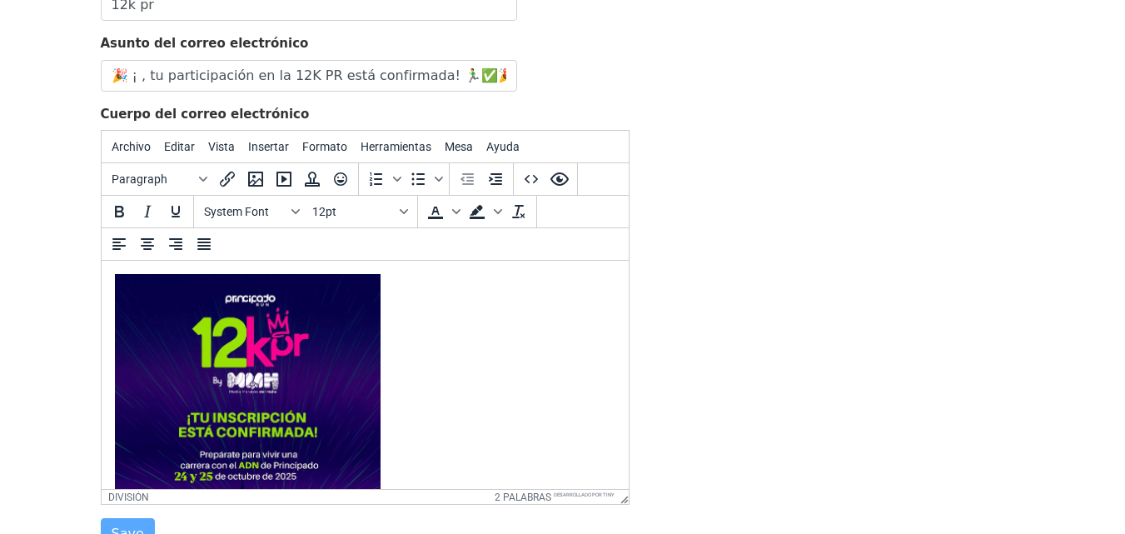
scroll to position [0, 0]
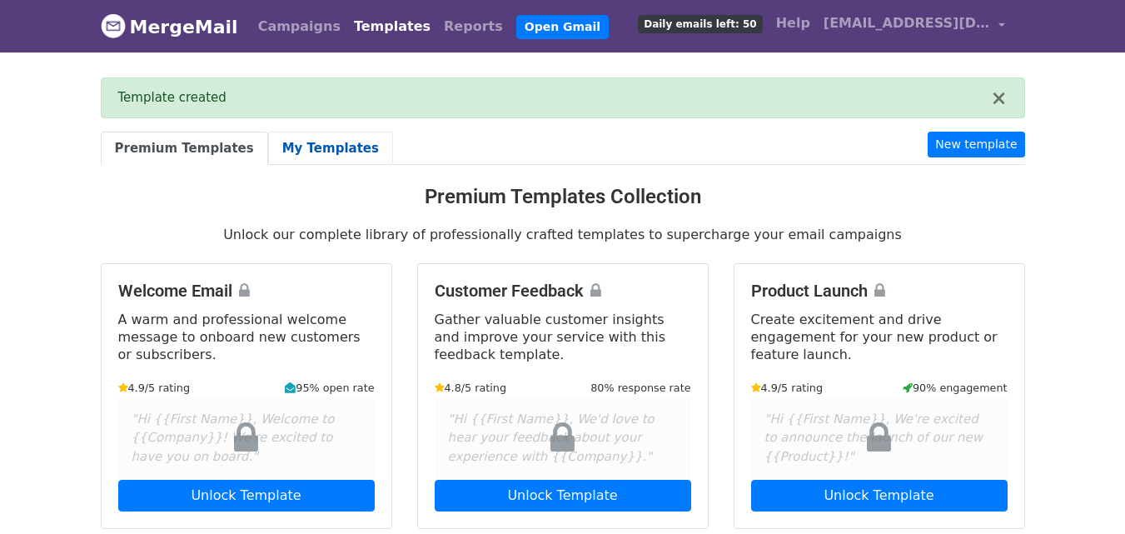
click at [294, 154] on link "My Templates" at bounding box center [330, 149] width 125 height 34
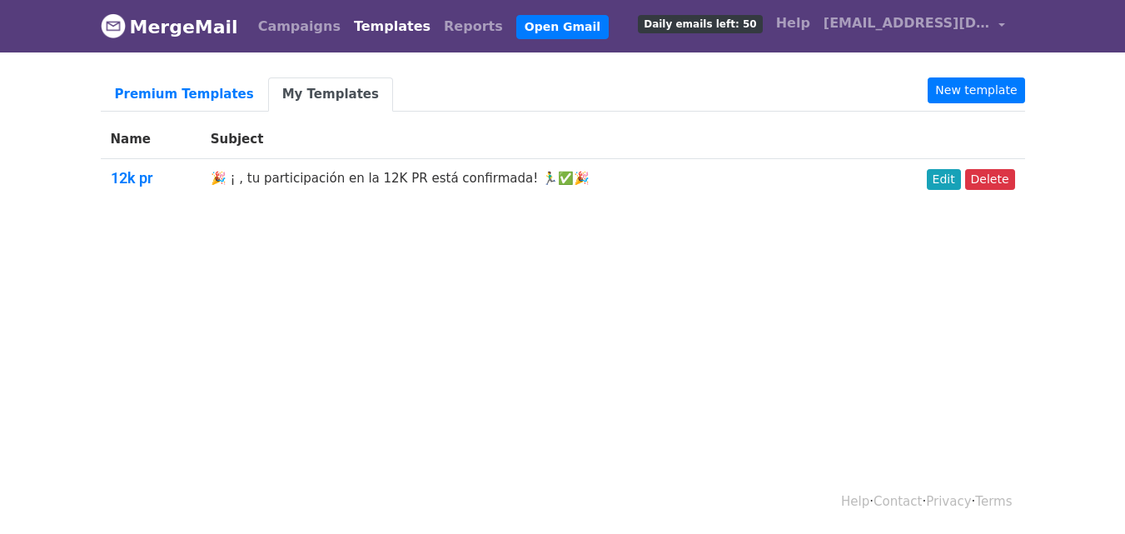
click at [376, 239] on body "MergeMail Campaigns Templates Reports Open Gmail Daily emails left: 50 Help [EM…" at bounding box center [562, 142] width 1125 height 284
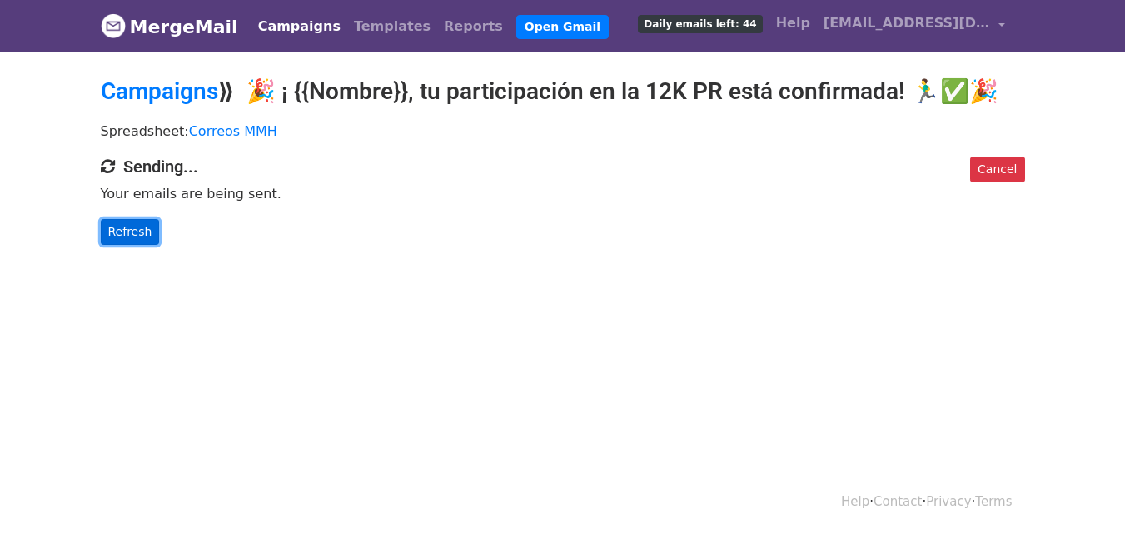
click at [120, 240] on link "Refresh" at bounding box center [130, 232] width 59 height 26
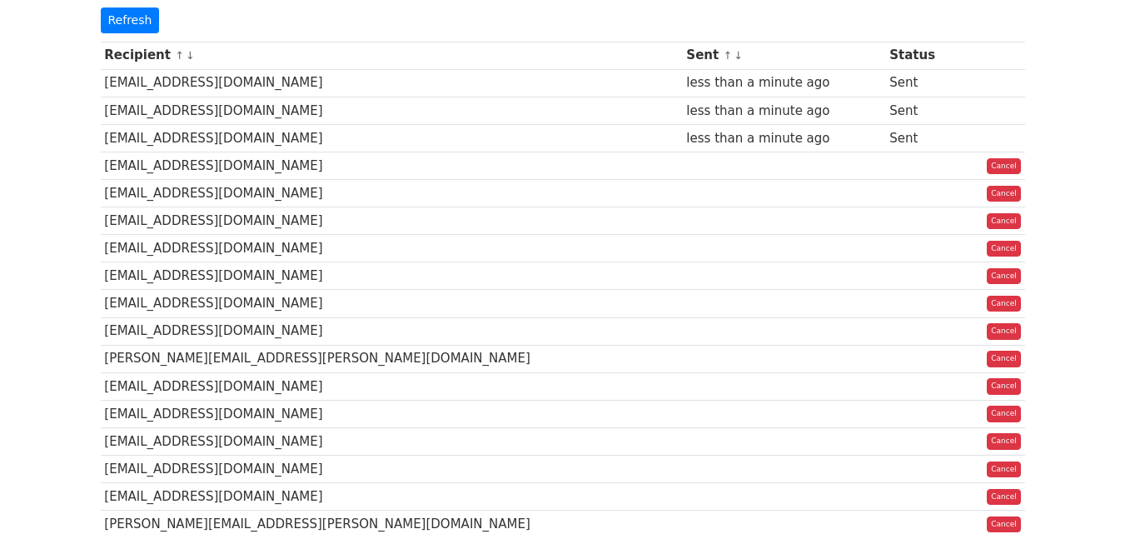
scroll to position [119, 0]
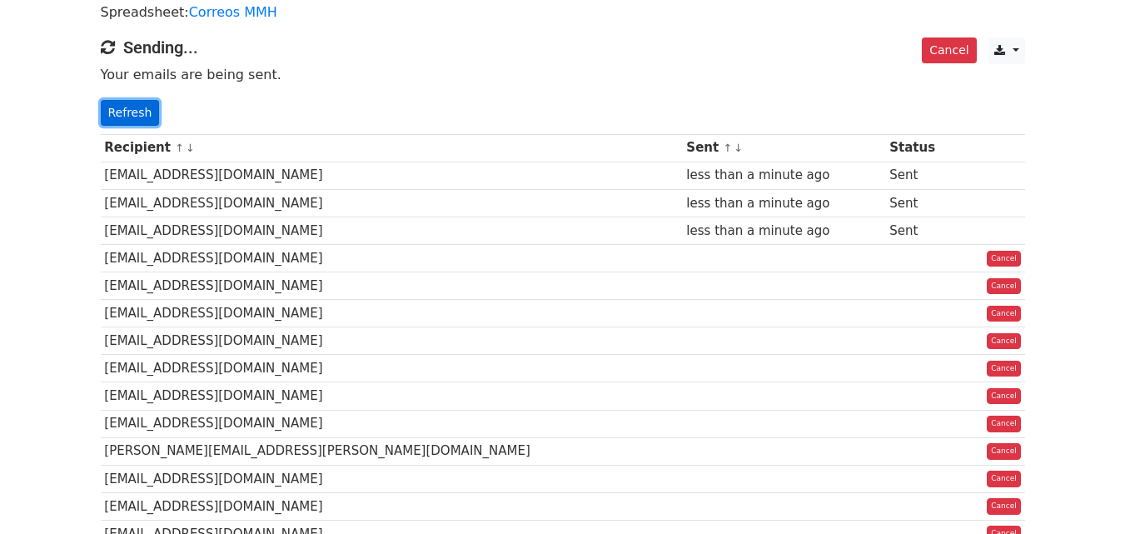
click at [133, 119] on link "Refresh" at bounding box center [130, 113] width 59 height 26
